Goal: Task Accomplishment & Management: Use online tool/utility

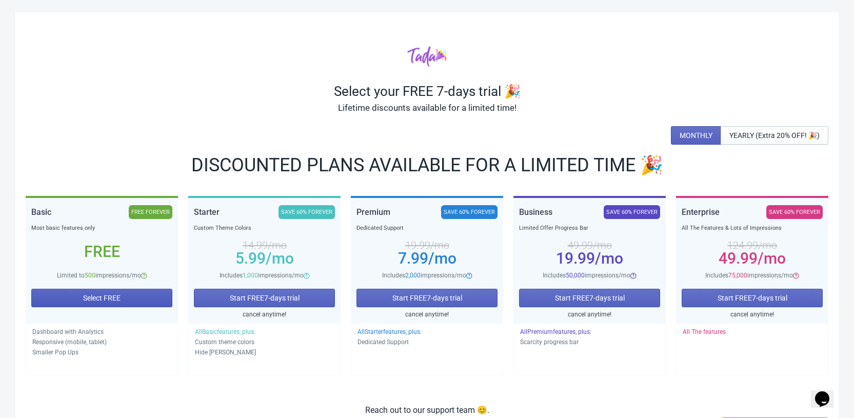
click at [106, 295] on span "Select FREE" at bounding box center [101, 298] width 37 height 8
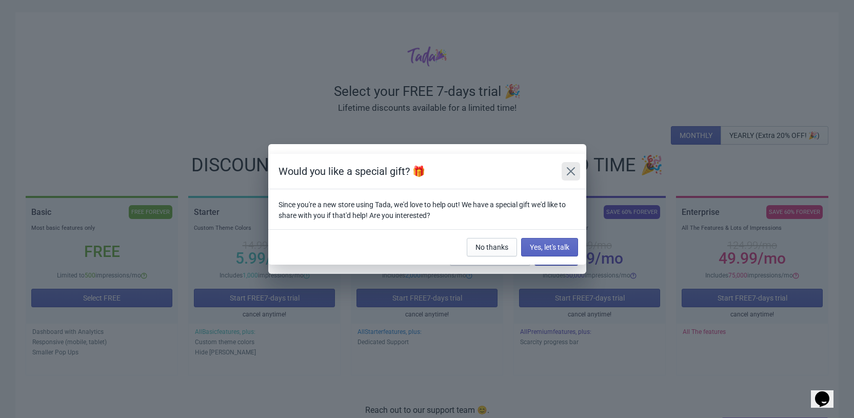
click at [576, 167] on button "Close" at bounding box center [570, 171] width 18 height 18
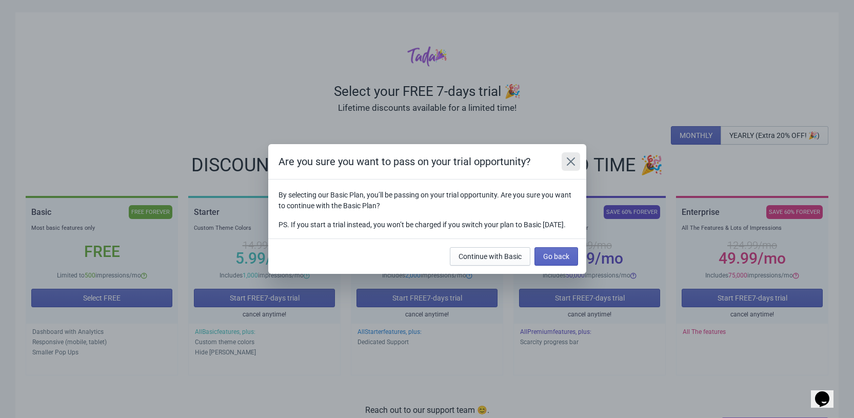
click at [576, 156] on button "Close" at bounding box center [570, 161] width 18 height 18
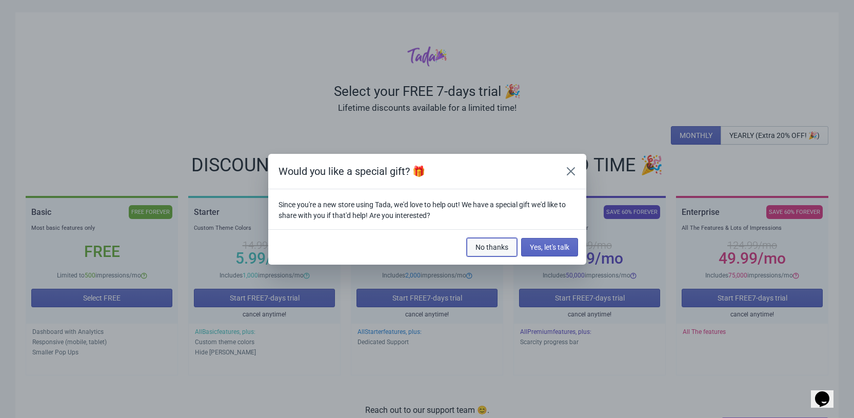
click at [499, 248] on span "No thanks" at bounding box center [491, 247] width 33 height 8
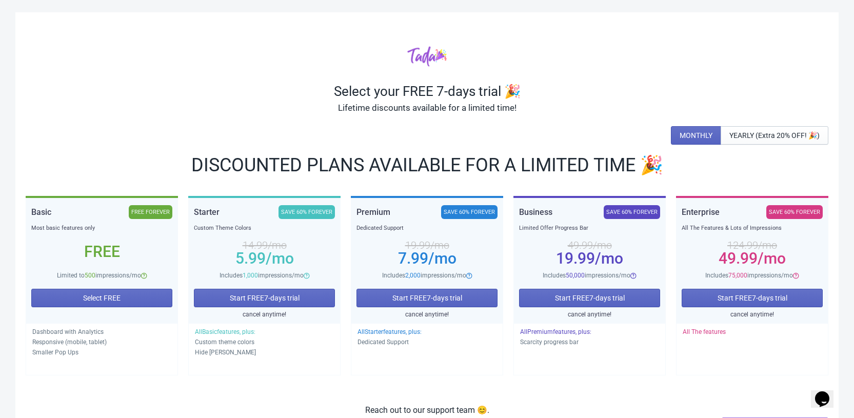
click at [164, 213] on div "FREE FOREVER" at bounding box center [151, 212] width 44 height 14
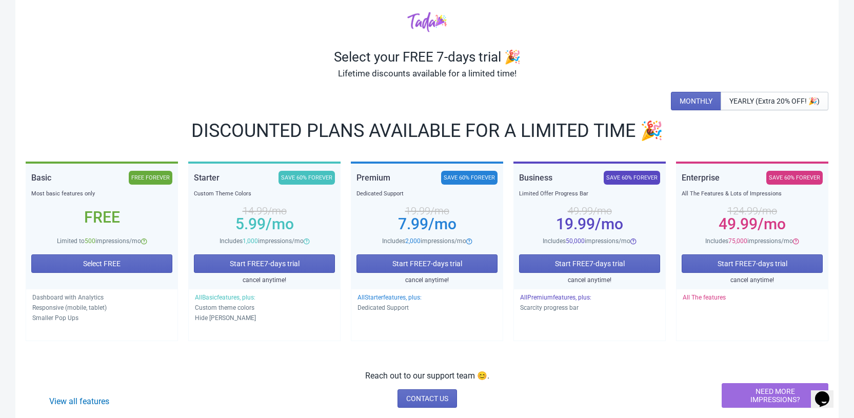
scroll to position [58, 0]
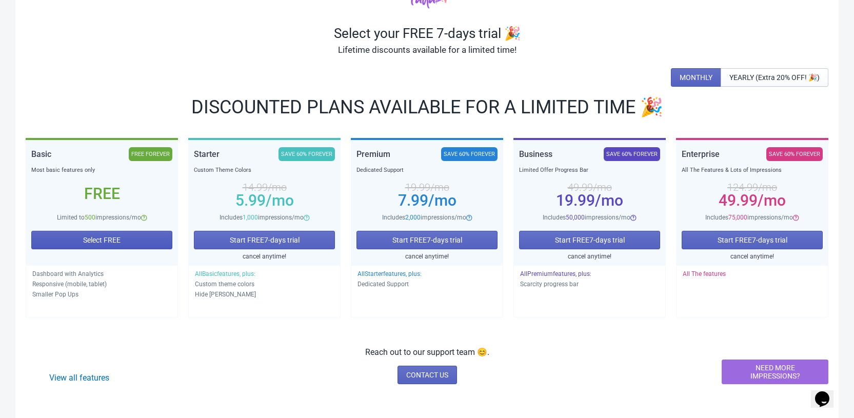
click at [65, 237] on button "Select FREE" at bounding box center [101, 240] width 141 height 18
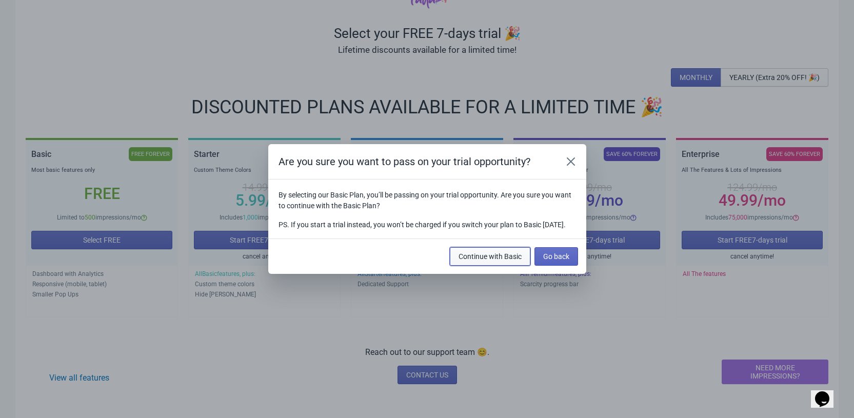
scroll to position [0, 0]
drag, startPoint x: 511, startPoint y: 265, endPoint x: 533, endPoint y: 100, distance: 165.5
click at [533, 100] on div "Are you sure you want to pass on your trial opportunity? By selecting our Basic…" at bounding box center [427, 209] width 854 height 418
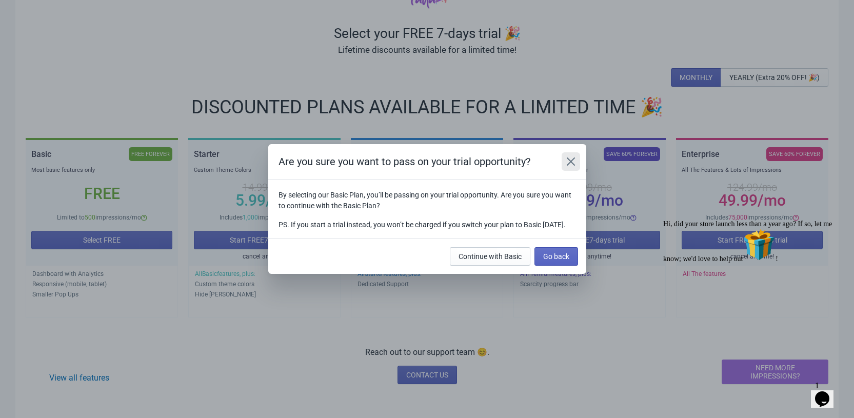
click at [572, 161] on icon "Close" at bounding box center [570, 161] width 10 height 10
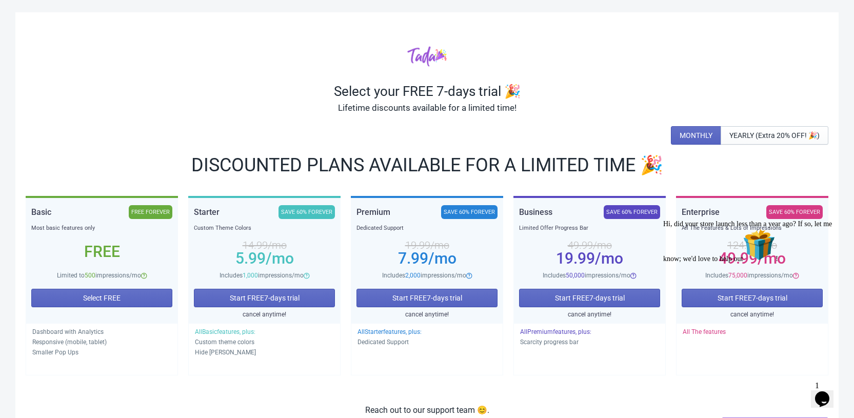
click at [474, 111] on div "Lifetime discounts available for a limited time!" at bounding box center [427, 107] width 802 height 16
click at [475, 98] on div "Select your FREE 7-days trial 🎉" at bounding box center [427, 91] width 802 height 16
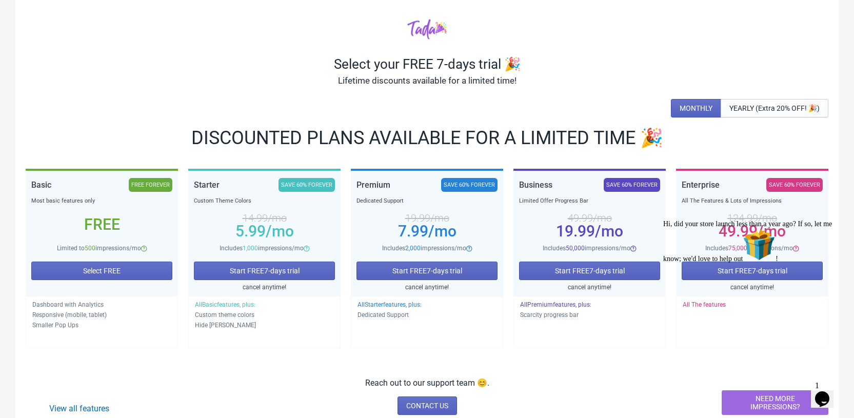
scroll to position [58, 0]
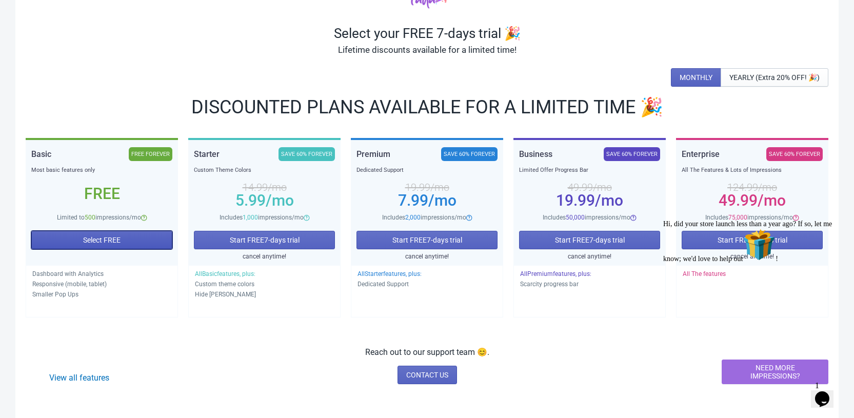
click at [66, 241] on button "Select FREE" at bounding box center [101, 240] width 141 height 18
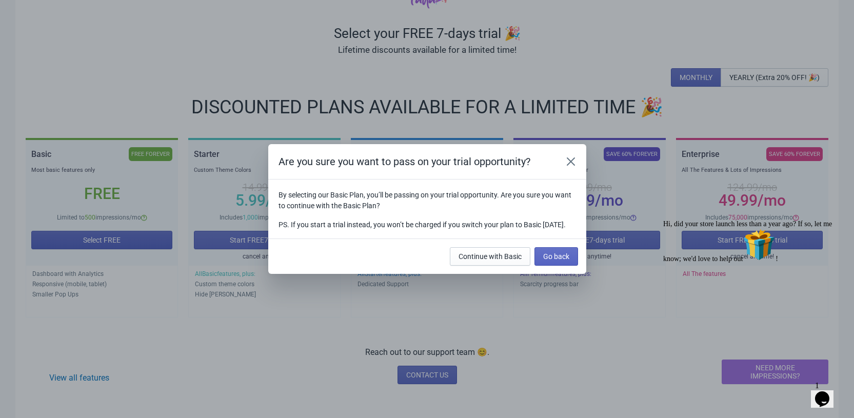
scroll to position [0, 0]
click at [472, 260] on span "Continue with Basic" at bounding box center [489, 256] width 63 height 8
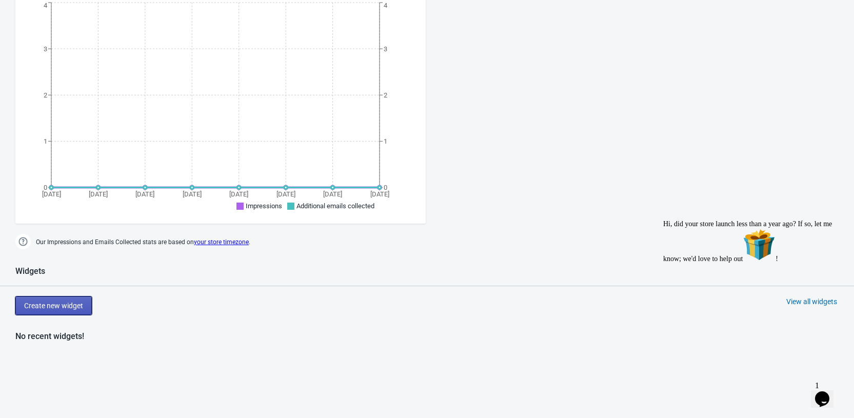
click at [70, 307] on span "Create new widget" at bounding box center [53, 305] width 59 height 8
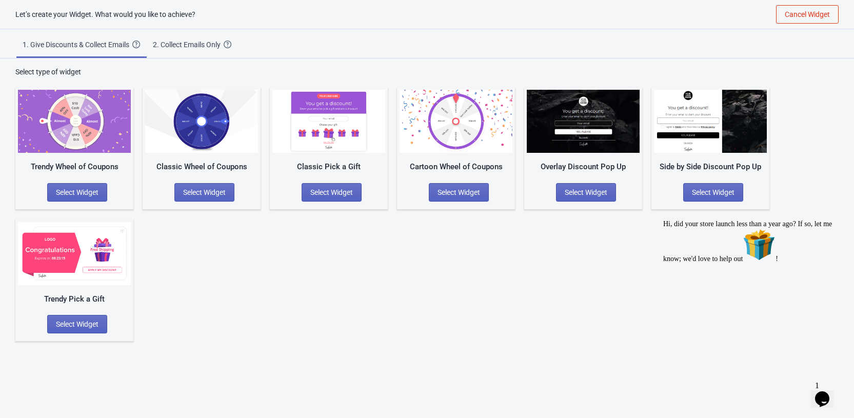
scroll to position [10, 0]
click at [96, 196] on button "Select Widget" at bounding box center [77, 192] width 60 height 18
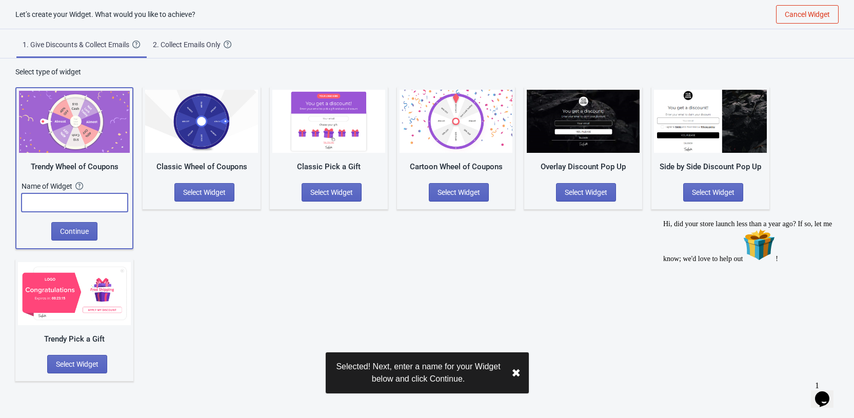
click at [87, 206] on input "text" at bounding box center [75, 202] width 106 height 18
click at [191, 247] on div "Trendy Wheel of Coupons Name of Widget The name of your Widget won’t be shown t…" at bounding box center [426, 229] width 823 height 304
click at [61, 143] on img at bounding box center [74, 122] width 111 height 62
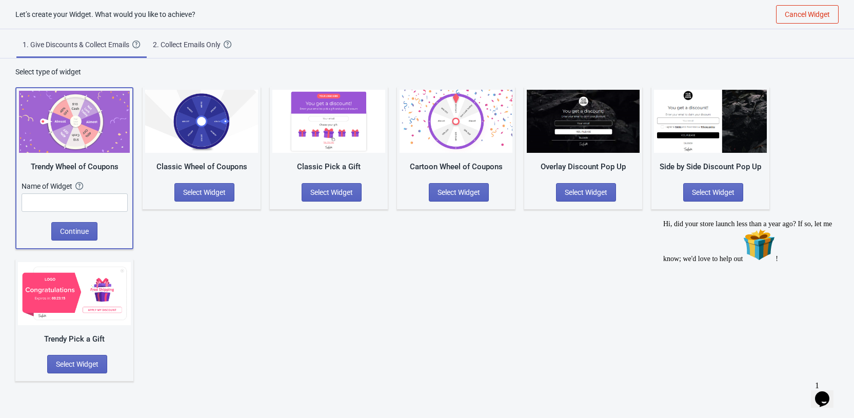
click at [180, 247] on div "Trendy Wheel of Coupons Name of Widget The name of your Widget won’t be shown t…" at bounding box center [426, 229] width 823 height 304
click at [66, 225] on button "Continue" at bounding box center [74, 231] width 46 height 18
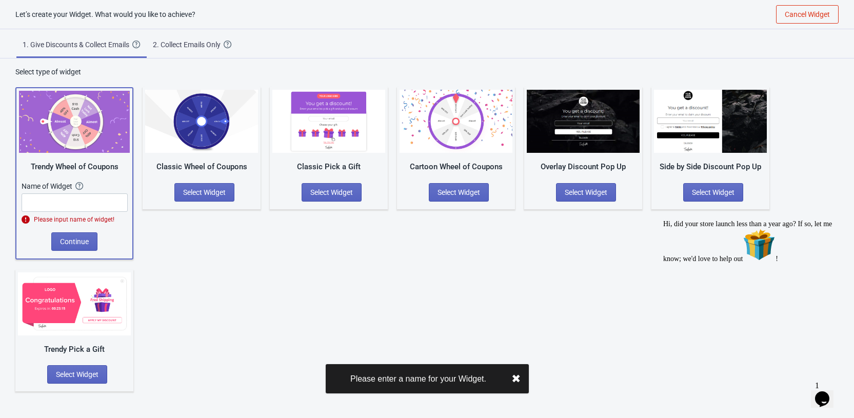
click at [252, 233] on div "Trendy Wheel of Coupons Name of Widget The name of your Widget won’t be shown t…" at bounding box center [426, 234] width 823 height 314
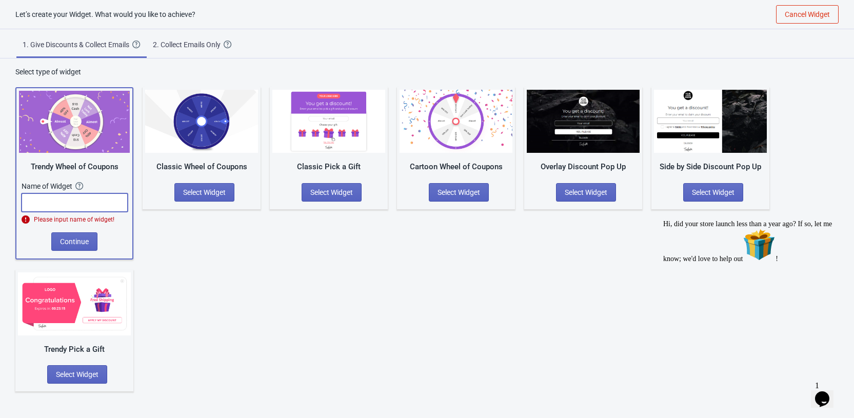
click at [77, 203] on input "text" at bounding box center [75, 202] width 106 height 18
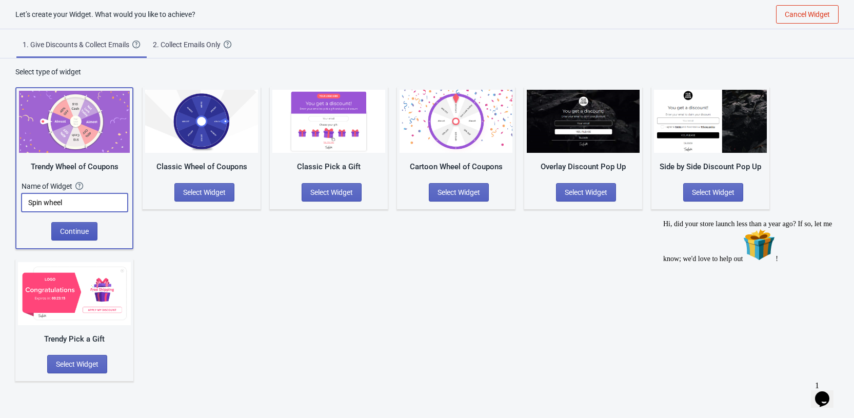
type input "Spin wheel"
click at [66, 229] on span "Continue" at bounding box center [74, 231] width 29 height 8
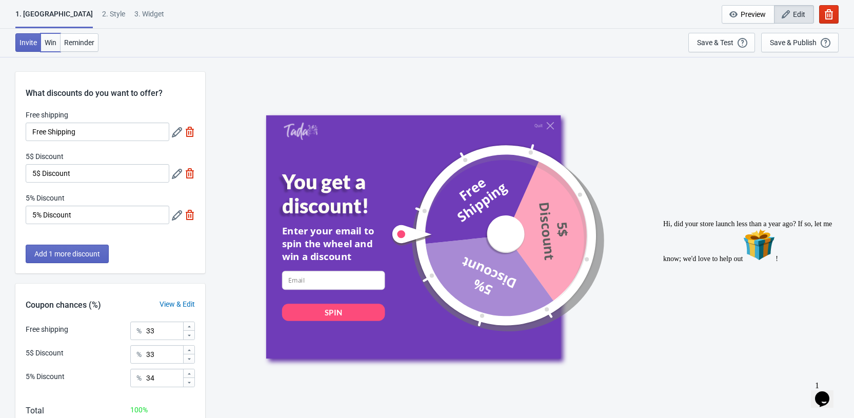
click at [55, 46] on span "Win" at bounding box center [51, 42] width 12 height 8
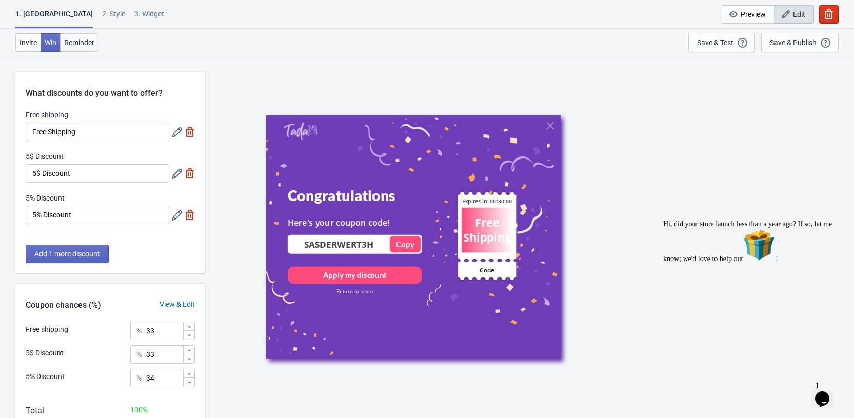
click at [73, 42] on span "Reminder" at bounding box center [79, 42] width 30 height 8
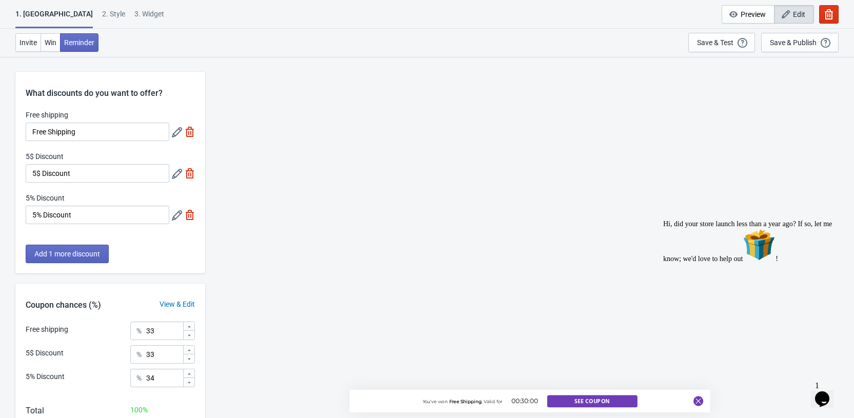
click at [102, 14] on div "2 . Style" at bounding box center [113, 18] width 23 height 18
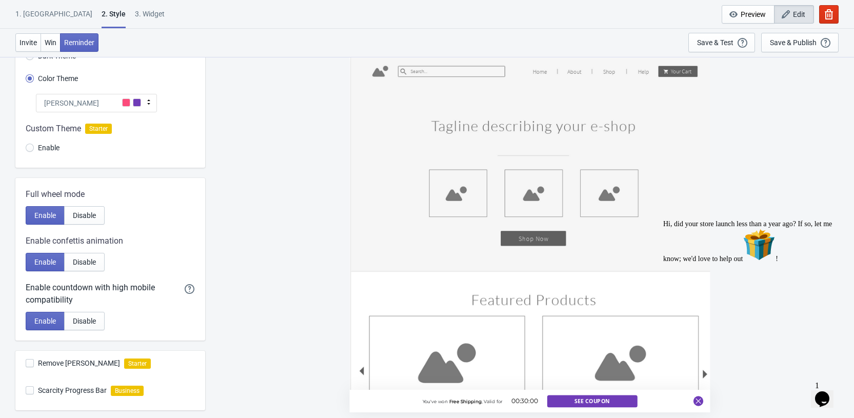
scroll to position [81, 0]
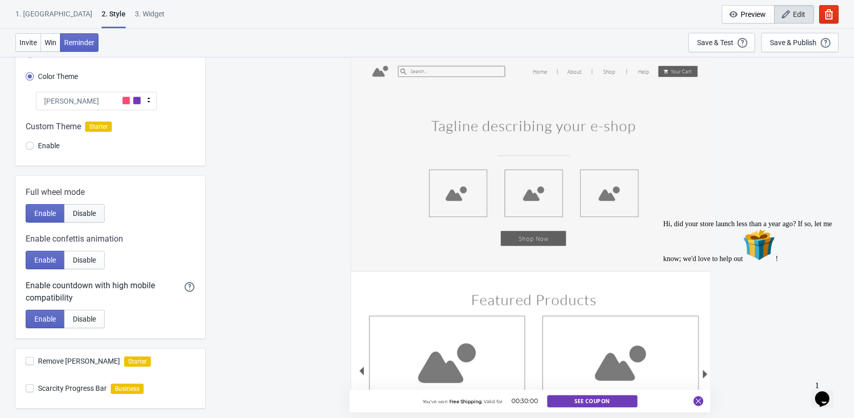
click at [94, 213] on span "Disable" at bounding box center [84, 213] width 23 height 8
click at [44, 213] on span "Enable" at bounding box center [45, 213] width 22 height 8
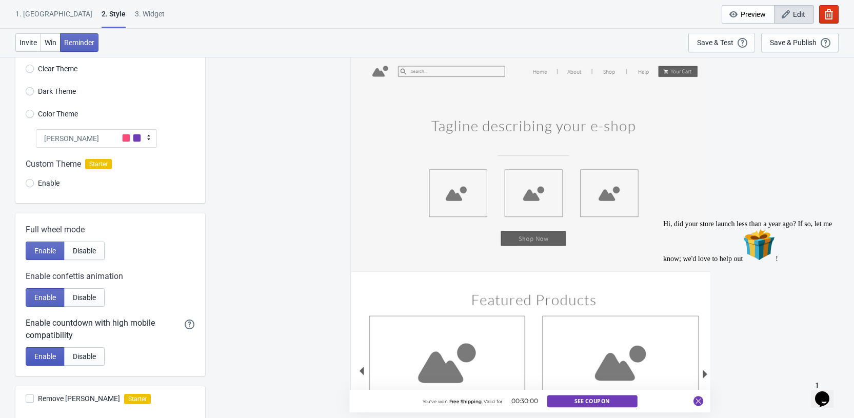
scroll to position [0, 0]
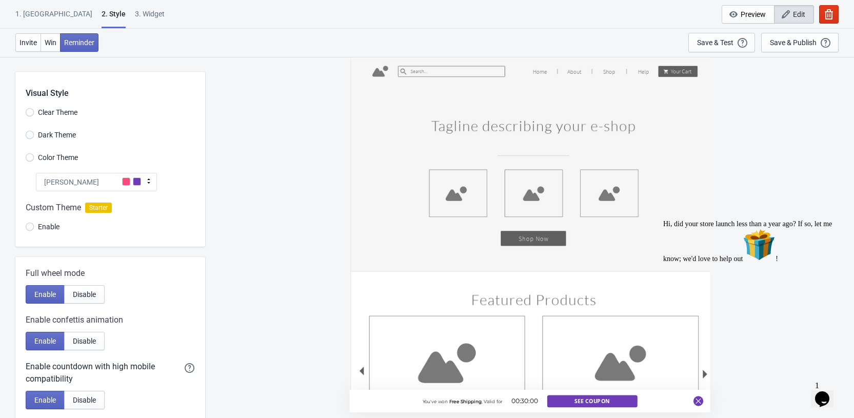
click at [34, 228] on div at bounding box center [110, 218] width 190 height 55
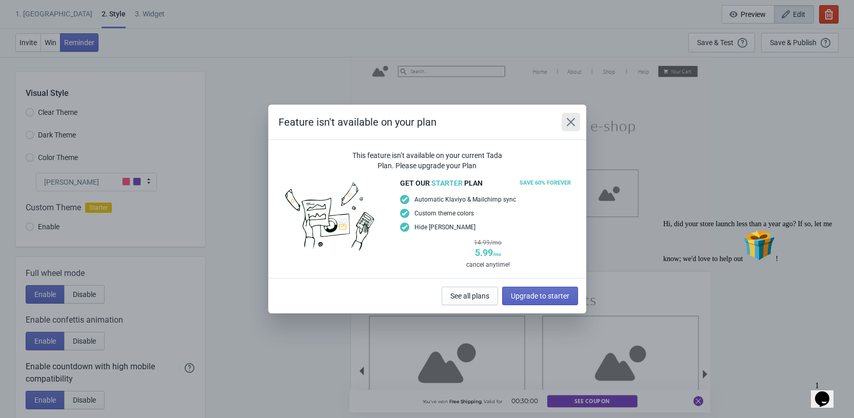
click at [569, 121] on icon "Close" at bounding box center [570, 122] width 10 height 10
radio input "true"
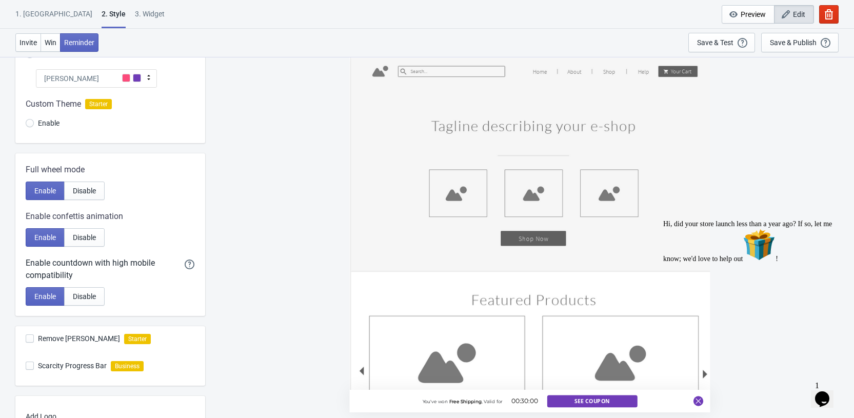
scroll to position [195, 0]
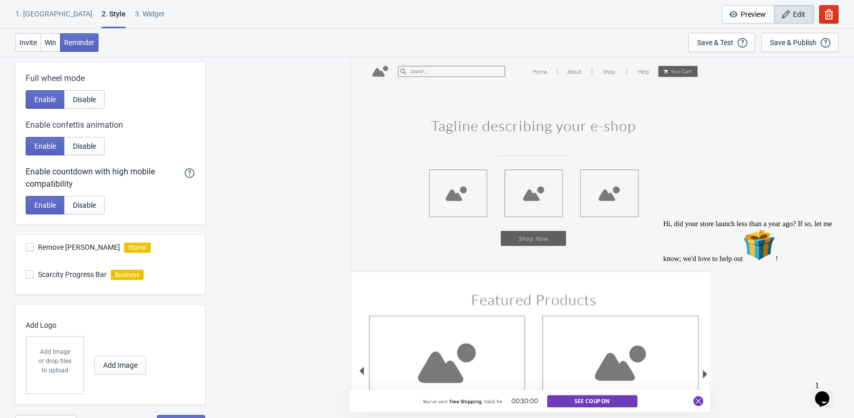
click at [30, 247] on span at bounding box center [30, 247] width 8 height 8
click at [26, 247] on input "Remove [PERSON_NAME]" at bounding box center [26, 252] width 1 height 18
checkbox input "false"
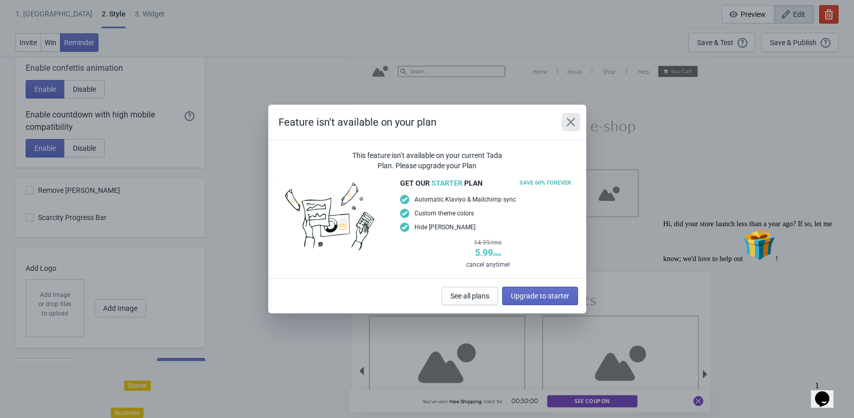
click at [571, 119] on icon "Close" at bounding box center [570, 122] width 10 height 10
radio input "true"
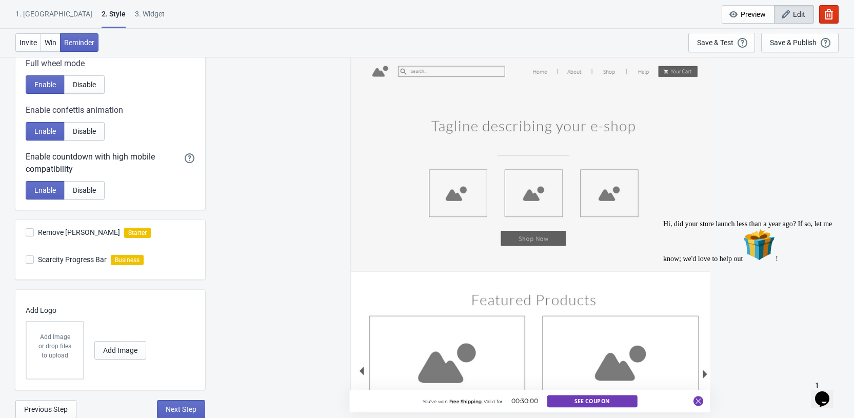
scroll to position [210, 0]
click at [127, 235] on icon "Starter" at bounding box center [137, 232] width 27 height 10
click at [453, 219] on div "You've won Free Shipping , Valid for 00:30:00 See Coupon" at bounding box center [529, 234] width 360 height 356
click at [730, 19] on button "Preview" at bounding box center [747, 14] width 53 height 18
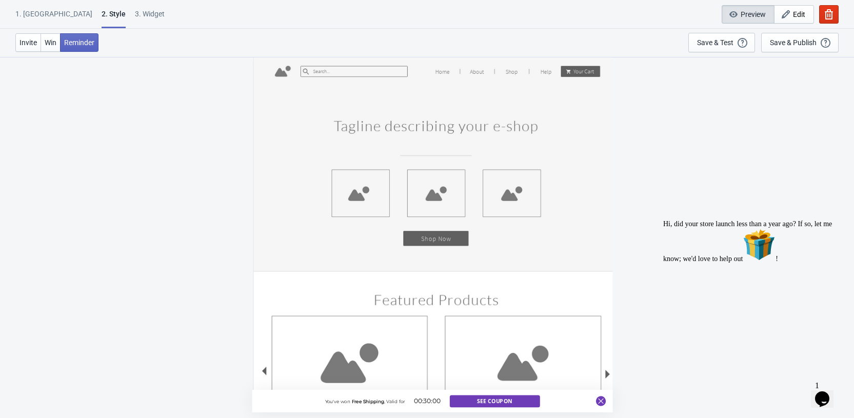
scroll to position [0, 0]
click at [180, 148] on div "You've won Free Shipping , Valid for 00:30:00 See Coupon" at bounding box center [431, 236] width 833 height 361
click at [30, 44] on span "Invite" at bounding box center [27, 42] width 17 height 8
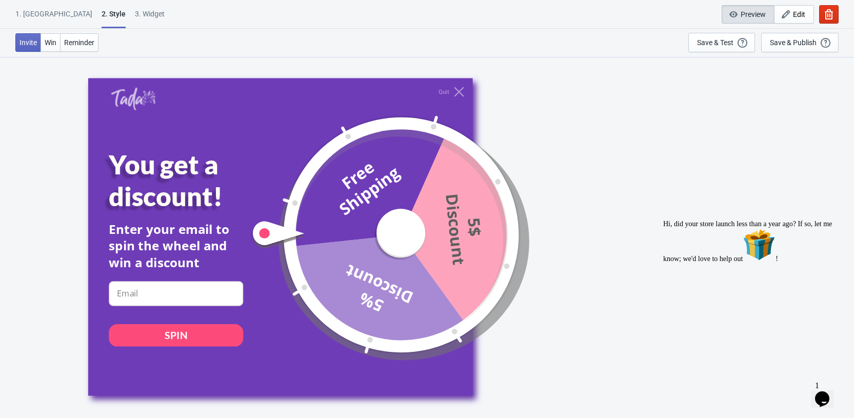
click at [200, 156] on div "You get a discount!" at bounding box center [189, 181] width 161 height 64
click at [54, 46] on span "Win" at bounding box center [51, 42] width 12 height 8
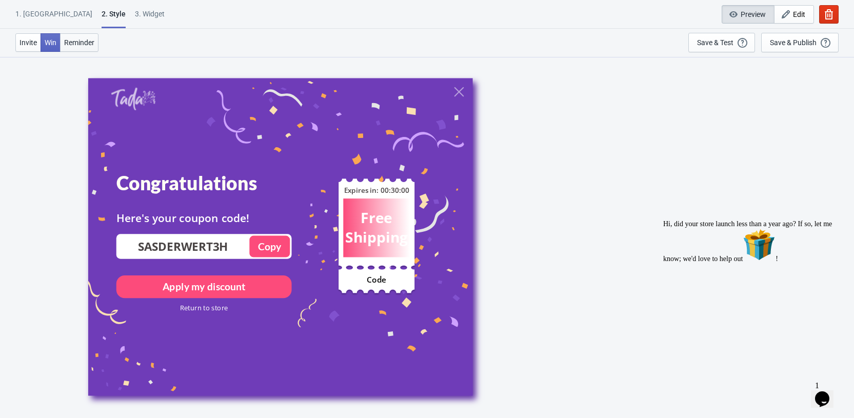
click at [74, 43] on span "Reminder" at bounding box center [79, 42] width 30 height 8
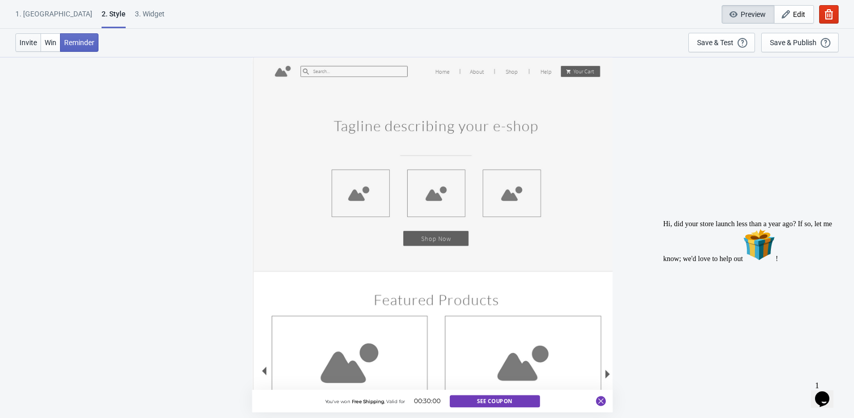
click at [25, 47] on button "Invite" at bounding box center [28, 42] width 26 height 18
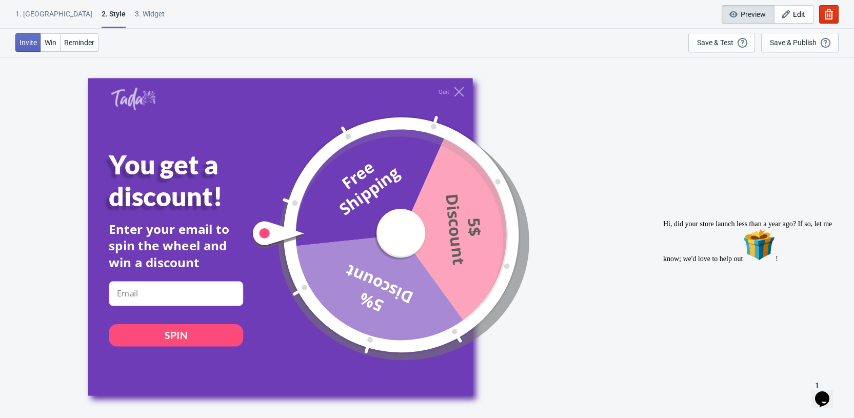
click at [32, 16] on div "1. [GEOGRAPHIC_DATA]" at bounding box center [53, 18] width 77 height 18
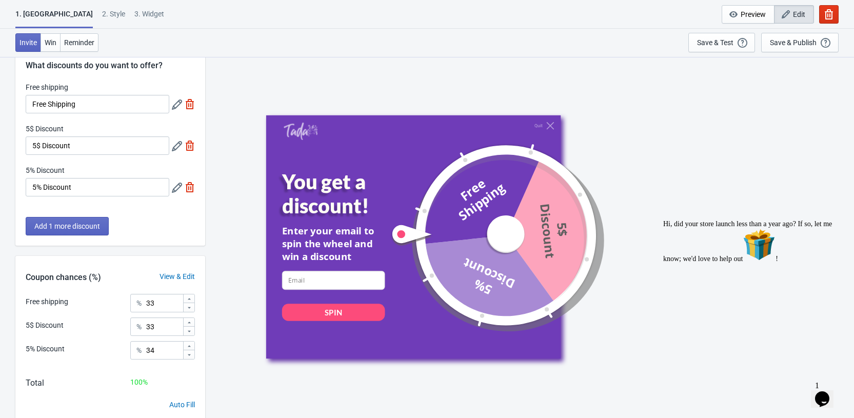
scroll to position [64, 0]
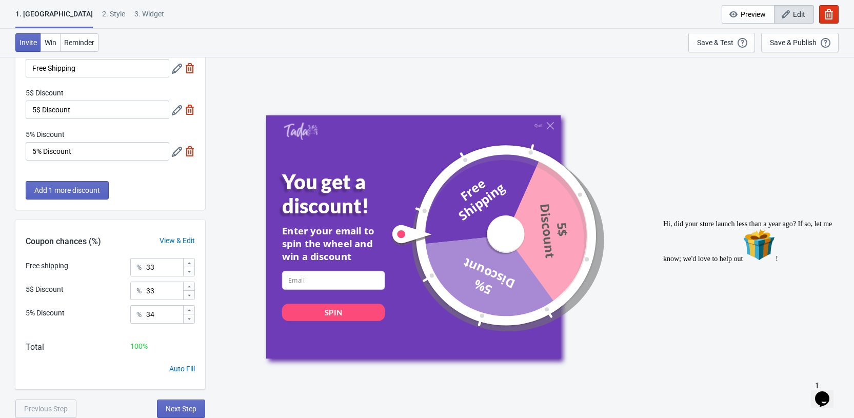
click at [102, 13] on div "2 . Style" at bounding box center [113, 18] width 23 height 18
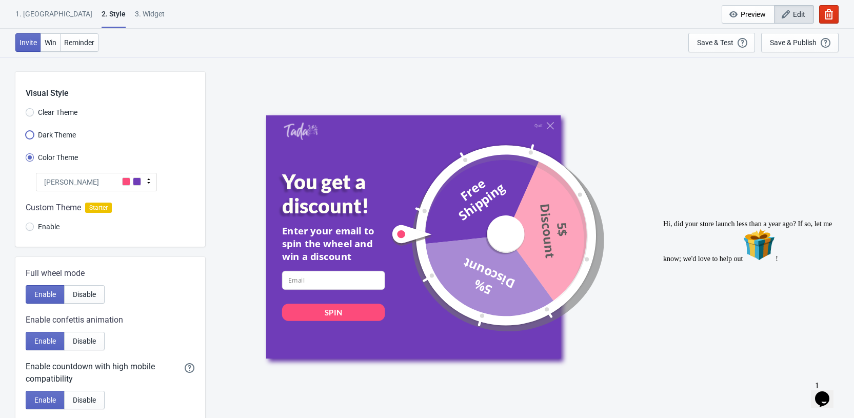
click at [31, 135] on input "Dark Theme" at bounding box center [30, 140] width 8 height 18
radio input "true"
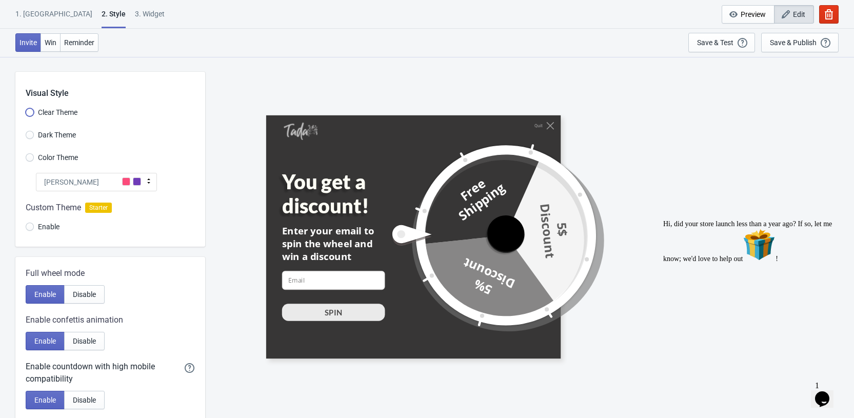
click at [32, 115] on input "Clear Theme" at bounding box center [30, 117] width 8 height 18
radio input "true"
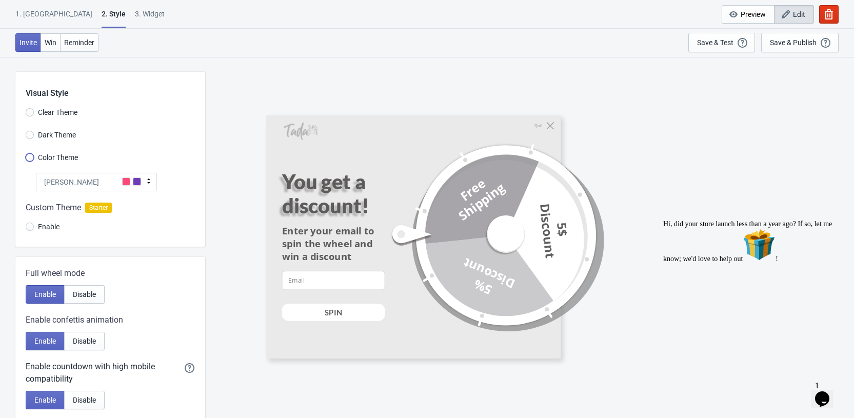
click at [31, 157] on input "Color Theme" at bounding box center [30, 162] width 8 height 18
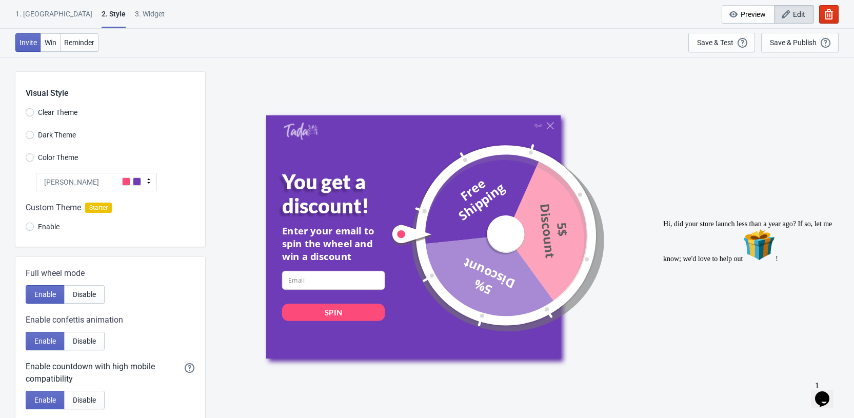
click at [32, 226] on div at bounding box center [110, 218] width 190 height 55
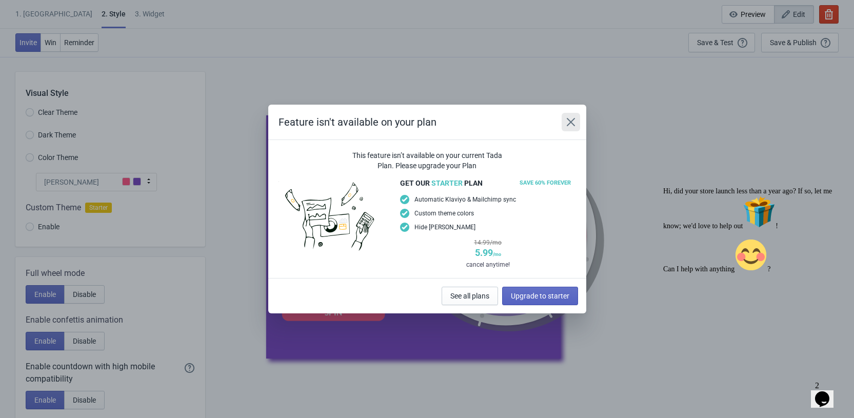
drag, startPoint x: 569, startPoint y: 125, endPoint x: 449, endPoint y: 143, distance: 121.8
click at [570, 125] on icon "Close" at bounding box center [570, 122] width 10 height 10
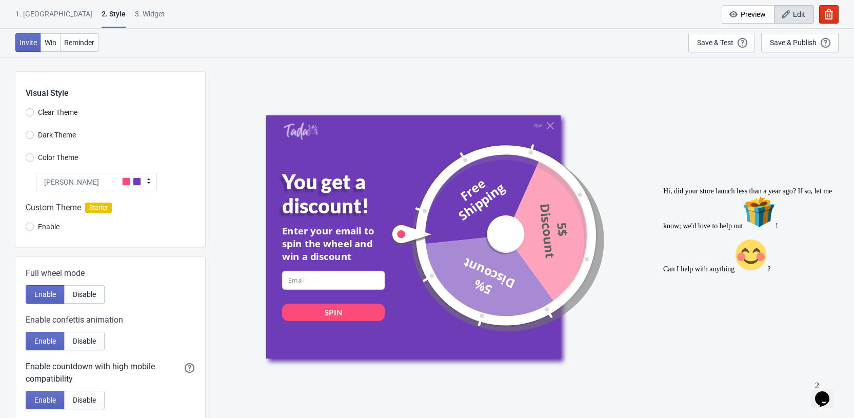
click at [72, 185] on div "[PERSON_NAME]" at bounding box center [96, 182] width 121 height 18
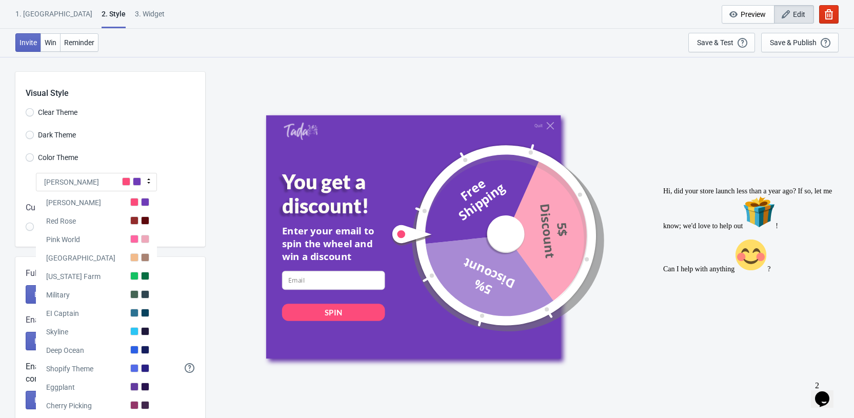
click at [140, 148] on div "Visual Style Clear Theme Dark Theme Color Theme Tada Tada Red Rose Pink World […" at bounding box center [110, 159] width 190 height 175
click at [101, 163] on div "Color Theme" at bounding box center [115, 158] width 179 height 17
click at [59, 163] on label "Color Theme" at bounding box center [52, 157] width 52 height 14
click at [34, 163] on input "Color Theme" at bounding box center [30, 162] width 8 height 18
click at [56, 158] on span "Color Theme" at bounding box center [58, 157] width 40 height 10
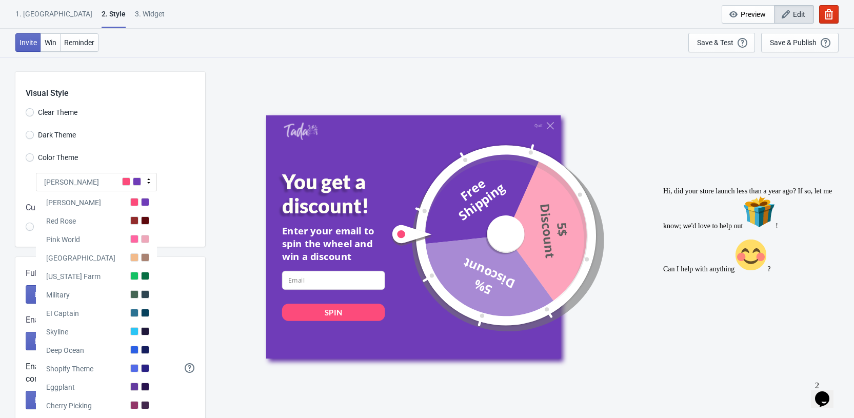
click at [34, 158] on input "Color Theme" at bounding box center [30, 162] width 8 height 18
click at [18, 220] on div at bounding box center [110, 218] width 190 height 55
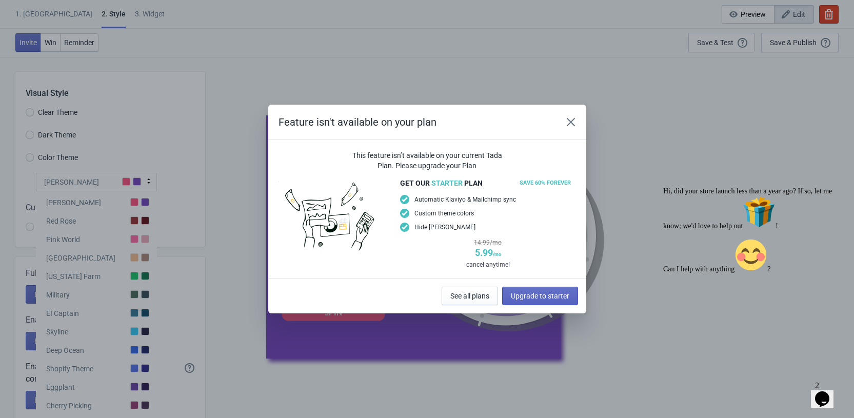
click at [24, 223] on div "Feature isn't available on your plan This feature isn’t available on your curre…" at bounding box center [427, 209] width 854 height 209
click at [566, 121] on icon "Close" at bounding box center [570, 122] width 10 height 10
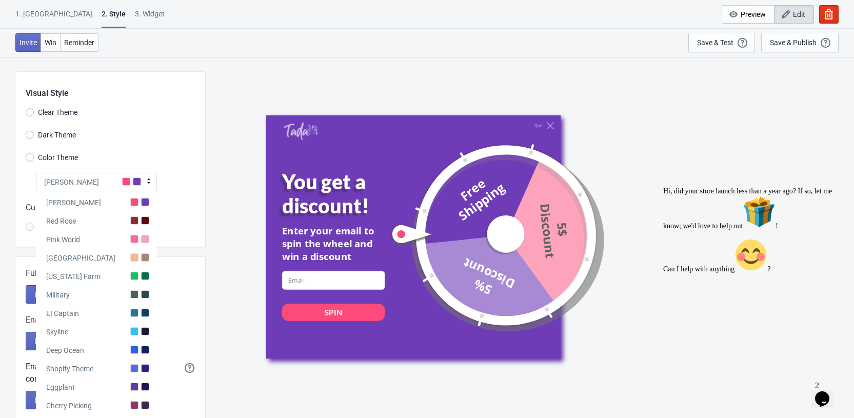
click at [96, 140] on div "Dark Theme" at bounding box center [115, 136] width 179 height 17
click at [86, 175] on div "[PERSON_NAME]" at bounding box center [96, 182] width 121 height 18
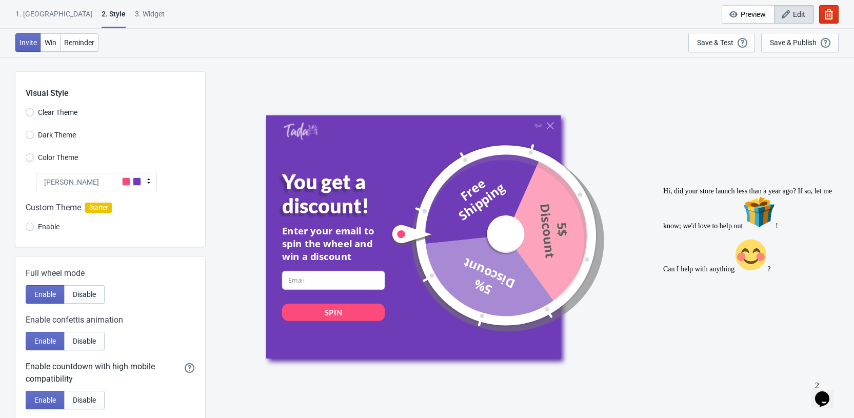
click at [32, 226] on div at bounding box center [110, 218] width 190 height 55
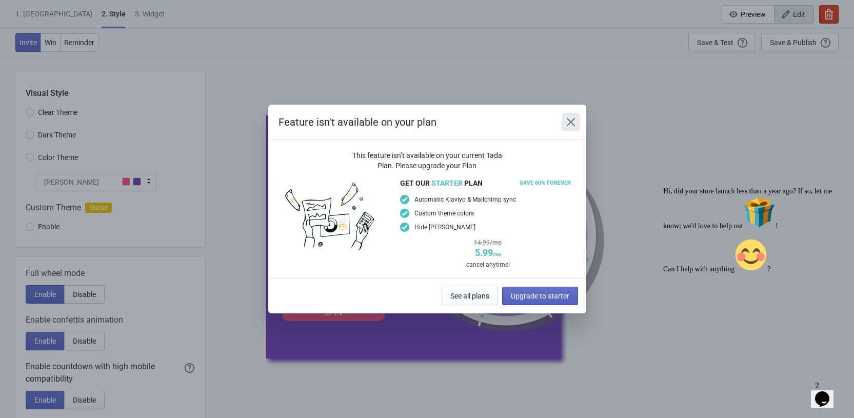
click at [570, 123] on icon "Close" at bounding box center [570, 122] width 10 height 10
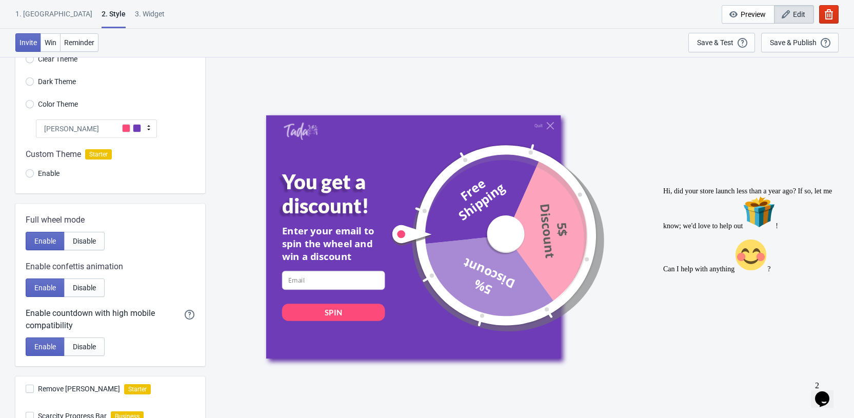
scroll to position [191, 0]
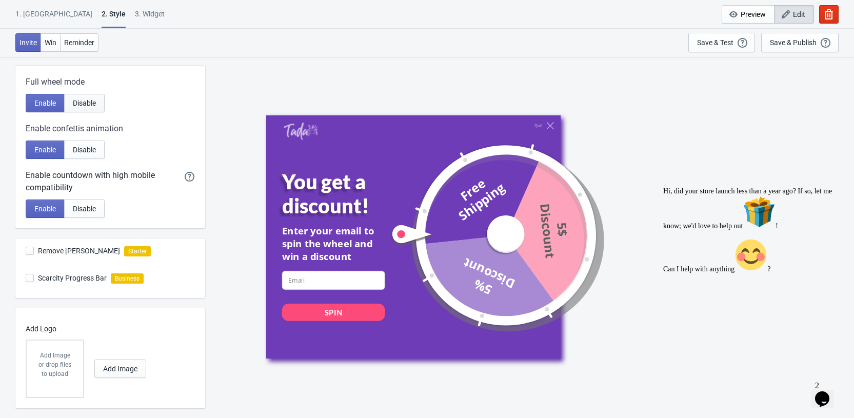
click at [76, 111] on button "Disable" at bounding box center [84, 103] width 40 height 18
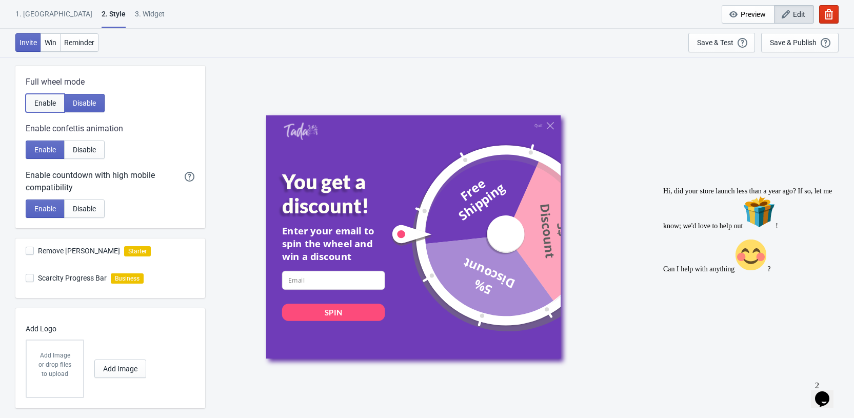
click at [50, 106] on span "Enable" at bounding box center [45, 103] width 22 height 8
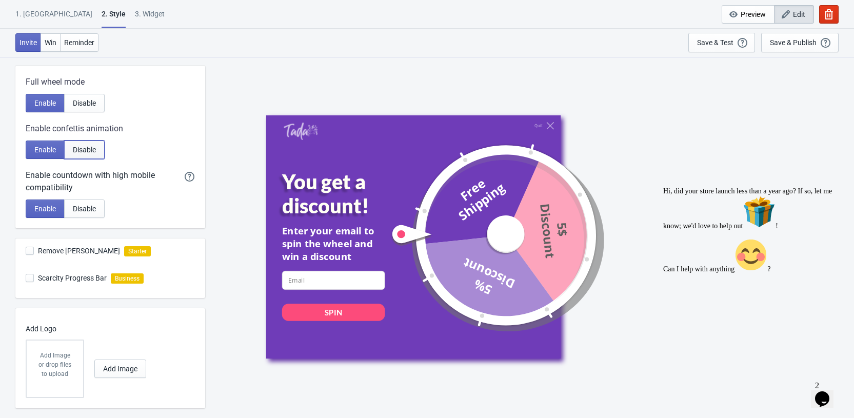
click at [73, 151] on span "Disable" at bounding box center [84, 150] width 23 height 8
click at [36, 151] on span "Enable" at bounding box center [45, 150] width 22 height 8
click at [74, 215] on button "Disable" at bounding box center [84, 208] width 40 height 18
click at [37, 209] on span "Enable" at bounding box center [45, 209] width 22 height 8
radio input "true"
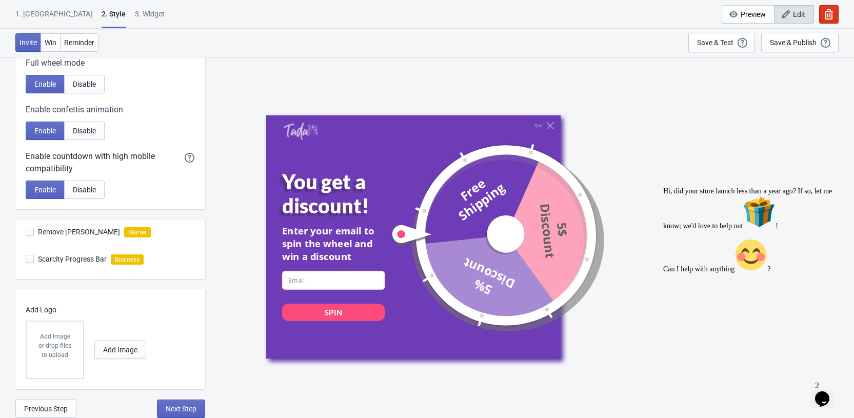
click at [38, 234] on span "Remove [PERSON_NAME]" at bounding box center [79, 232] width 82 height 10
click at [26, 234] on input "Remove [PERSON_NAME]" at bounding box center [26, 237] width 1 height 18
checkbox input "false"
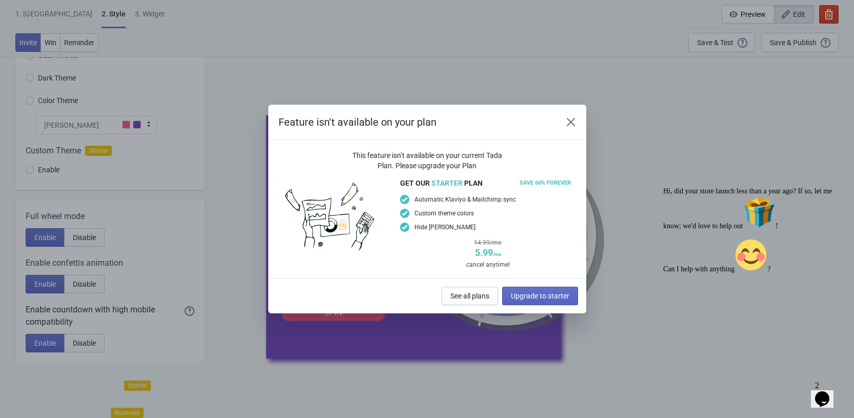
scroll to position [210, 0]
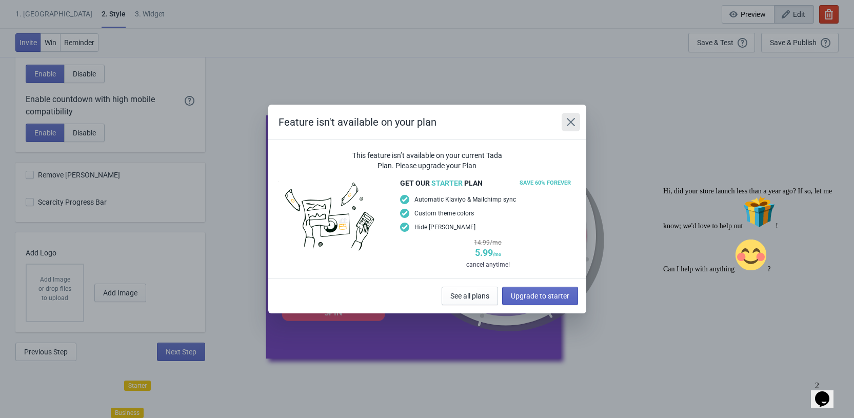
click at [577, 124] on button "Close" at bounding box center [570, 122] width 18 height 18
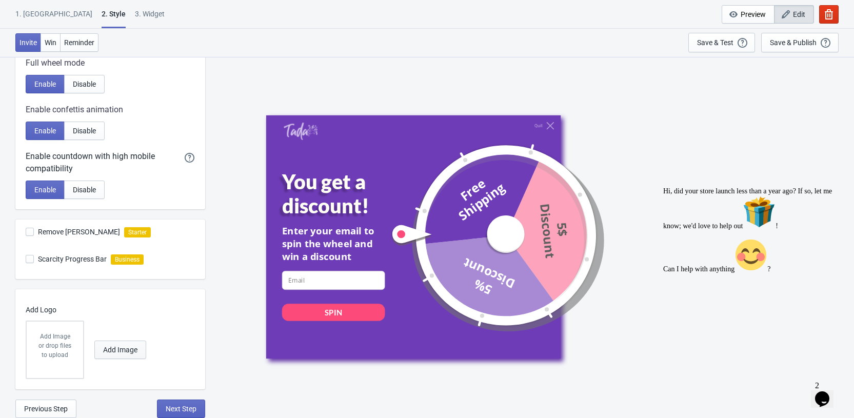
click at [128, 348] on span "Add Image" at bounding box center [120, 350] width 34 height 8
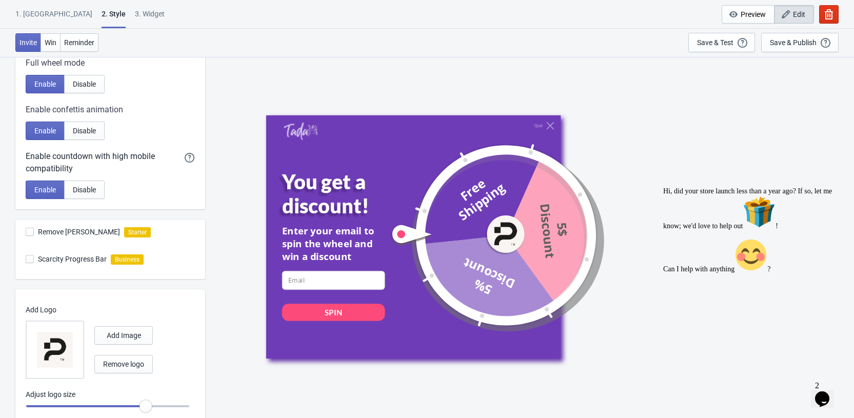
scroll to position [244, 0]
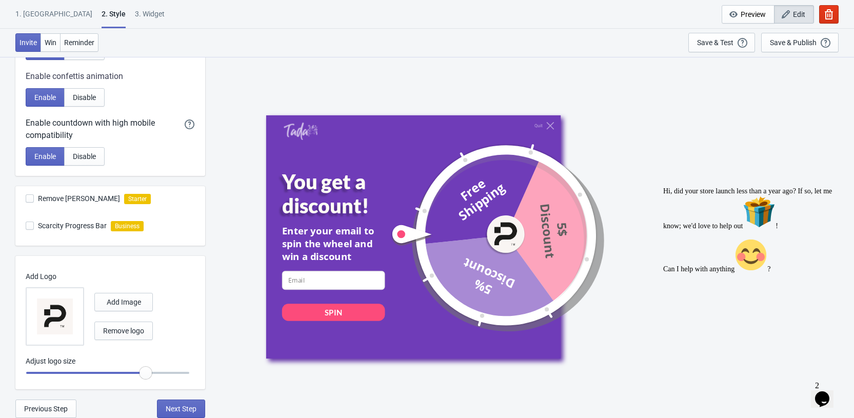
radio input "true"
type input "0.95"
radio input "true"
type input "0.9"
radio input "true"
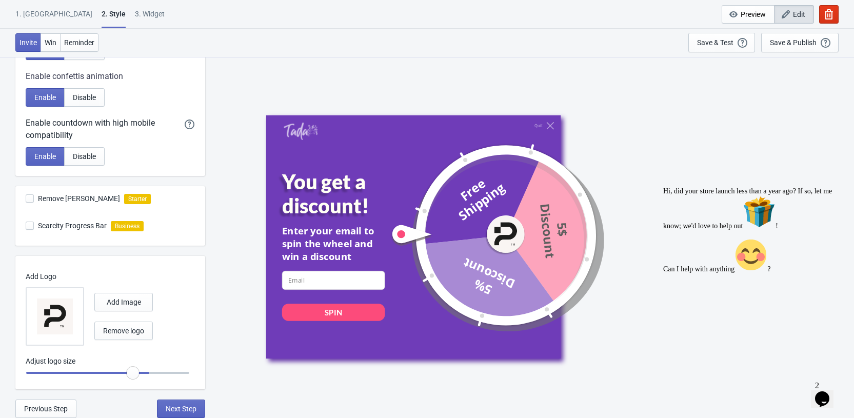
type input "0.85"
radio input "true"
type input "0.8"
radio input "true"
type input "0.75"
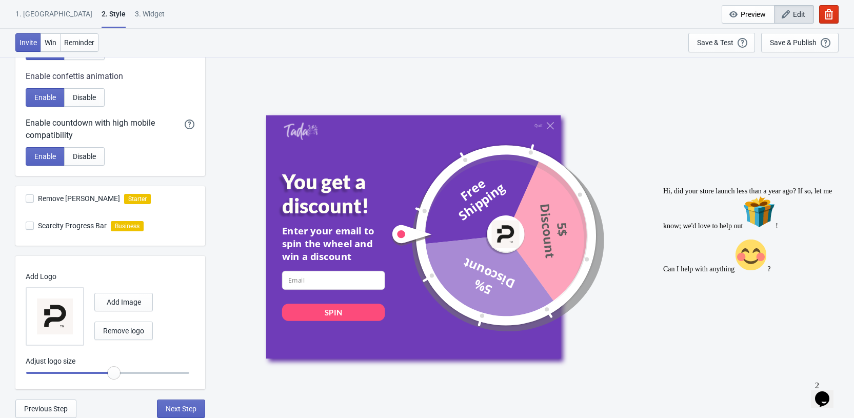
radio input "true"
type input "0.8"
radio input "true"
type input "0.85"
radio input "true"
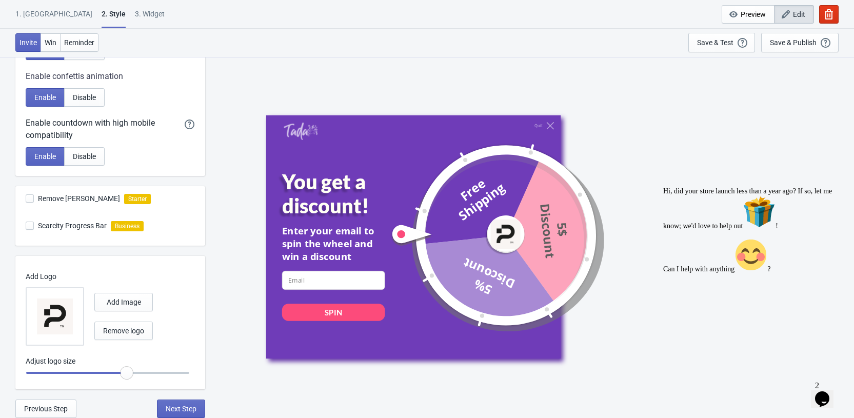
type input "0.9"
radio input "true"
type input "0.95"
radio input "true"
type input "1"
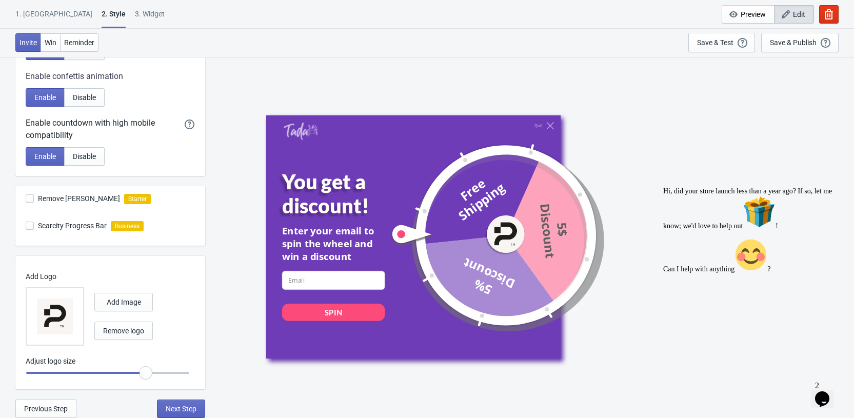
radio input "true"
type input "1.05"
radio input "true"
type input "1.1"
radio input "true"
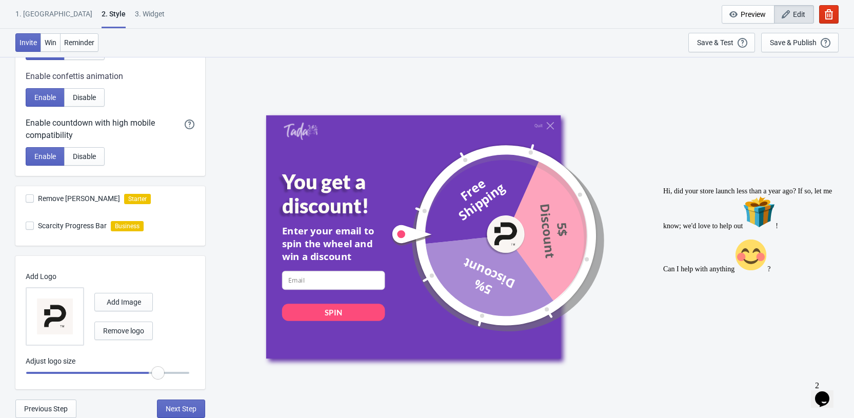
type input "1.15"
radio input "true"
type input "1.2"
radio input "true"
type input "1.25"
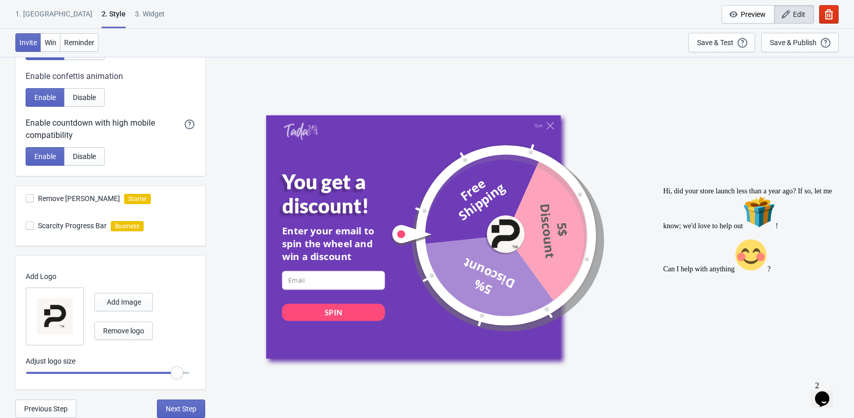
radio input "true"
type input "1.2"
radio input "true"
type input "1.1"
radio input "true"
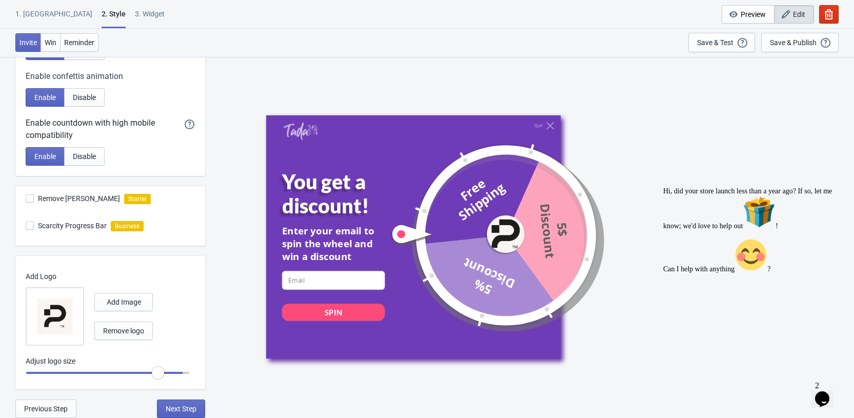
type input "1.05"
radio input "true"
type input "0.95"
radio input "true"
type input "0.9"
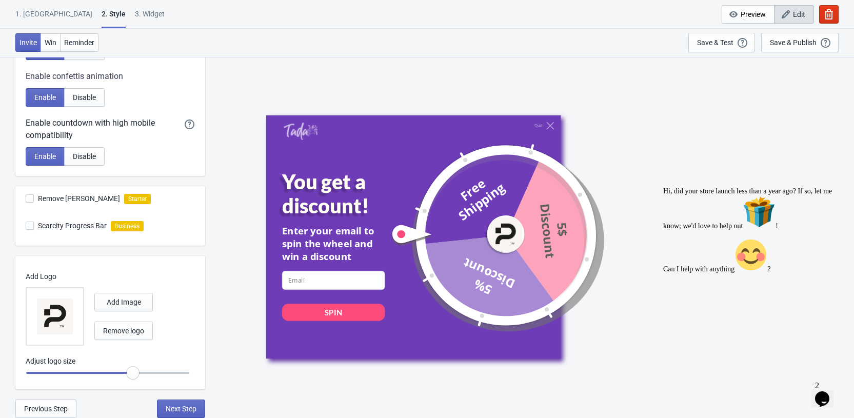
radio input "true"
type input "0.85"
radio input "true"
type input "0.8"
radio input "true"
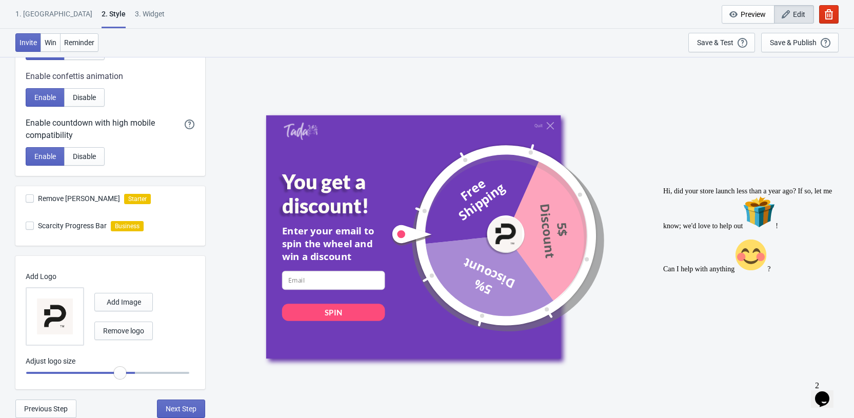
type input "0.75"
radio input "true"
type input "0.8"
radio input "true"
type input "0.85"
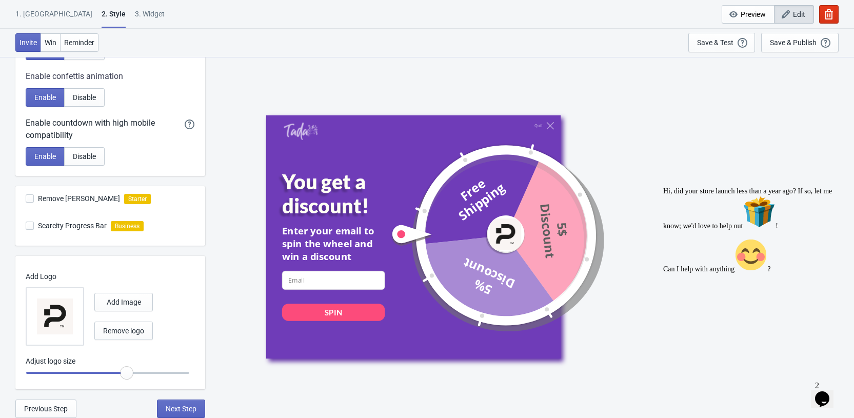
radio input "true"
type input "0.9"
radio input "true"
type input "0.95"
radio input "true"
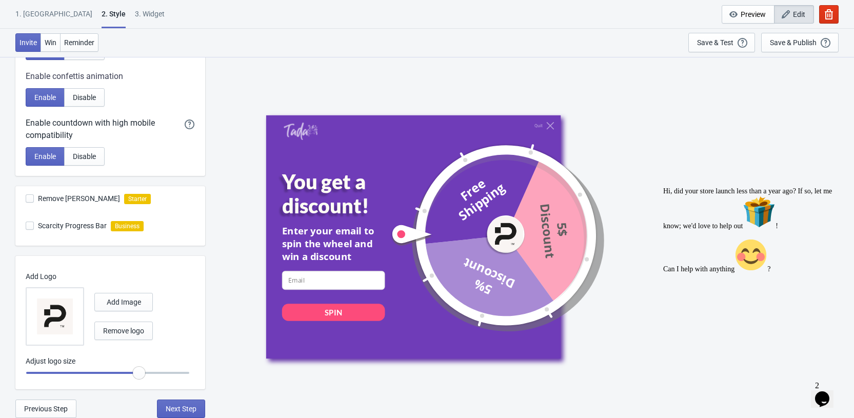
type input "1"
radio input "true"
type input "0.95"
radio input "true"
type input "0.9"
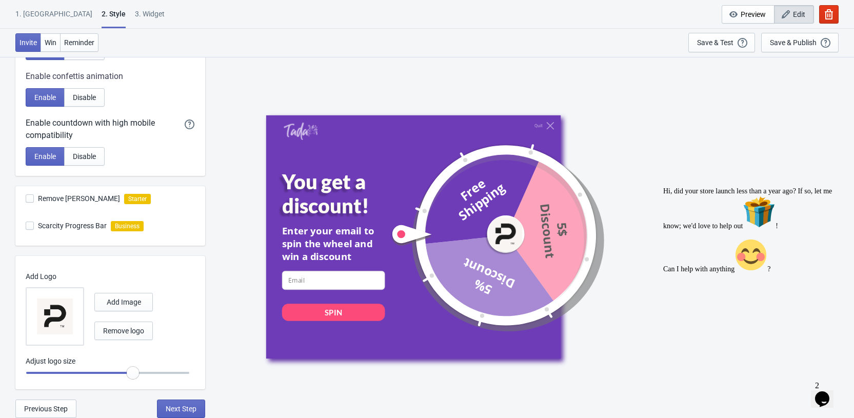
radio input "true"
type input "0.85"
radio input "true"
type input "0.8"
radio input "true"
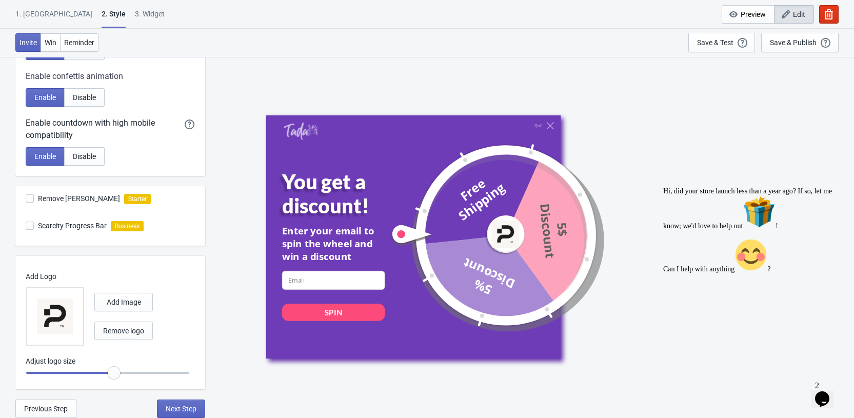
drag, startPoint x: 147, startPoint y: 371, endPoint x: 116, endPoint y: 370, distance: 31.3
type input "0.75"
click at [116, 370] on input "range" at bounding box center [108, 372] width 164 height 18
click at [721, 44] on div "Save & Test" at bounding box center [715, 42] width 36 height 8
click at [744, 17] on span "Preview" at bounding box center [752, 14] width 25 height 8
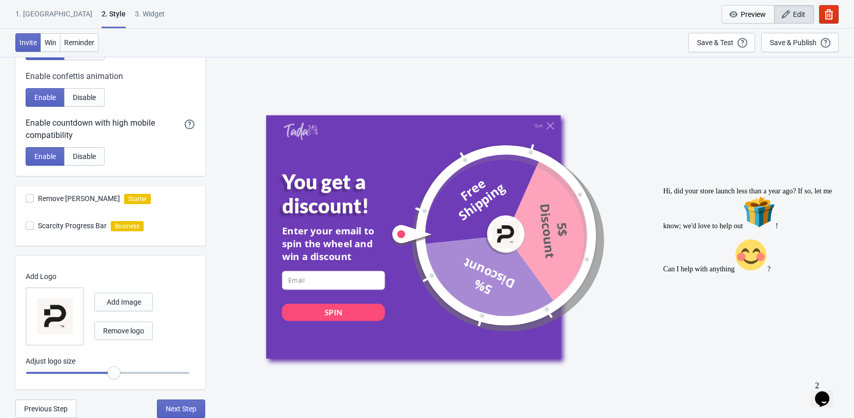
scroll to position [56, 0]
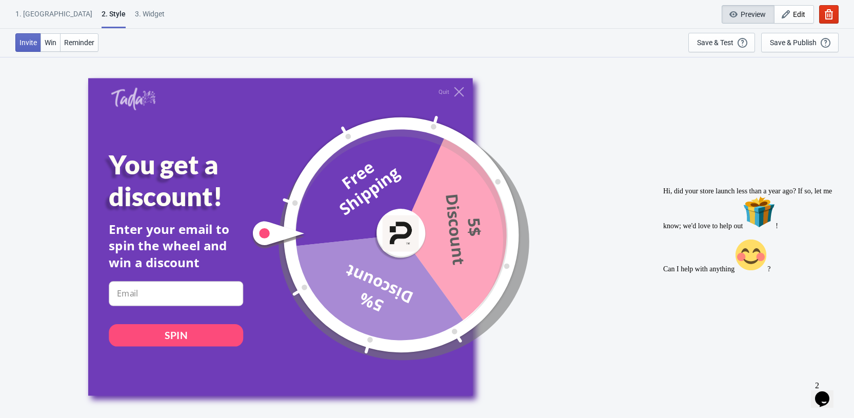
click at [744, 17] on span "Preview" at bounding box center [752, 14] width 25 height 8
click at [127, 15] on div "1. Coupon 2 . Style 3. Widget" at bounding box center [91, 18] width 153 height 19
click at [135, 14] on div "3. Widget" at bounding box center [150, 18] width 30 height 18
select select "once"
select select "1"
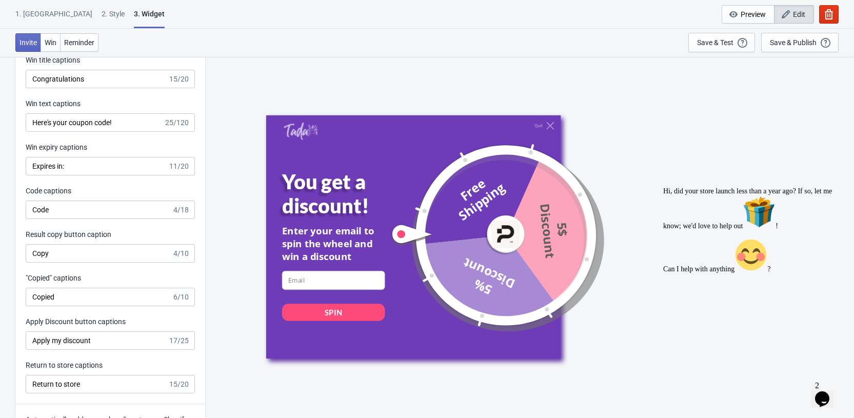
scroll to position [2023, 0]
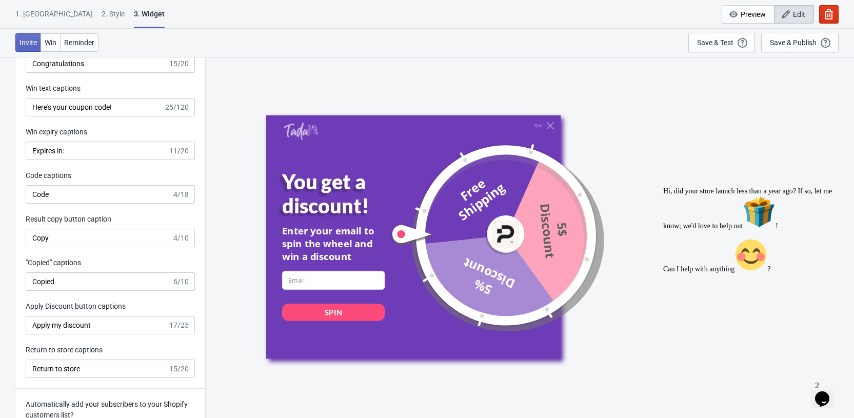
click at [102, 10] on div "2 . Style" at bounding box center [113, 18] width 23 height 18
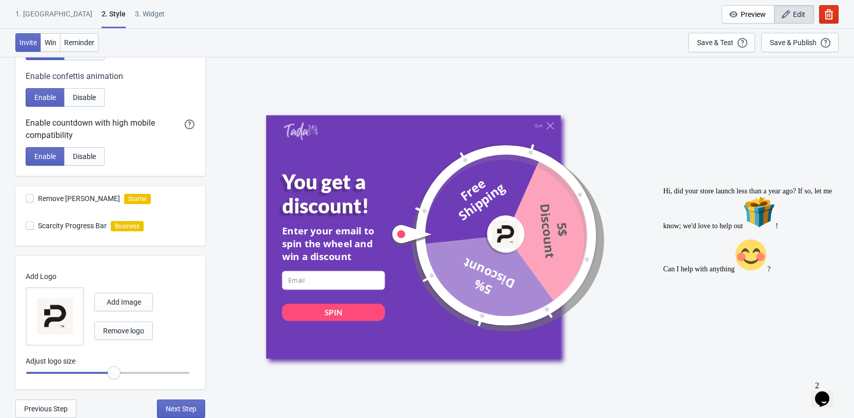
scroll to position [0, 0]
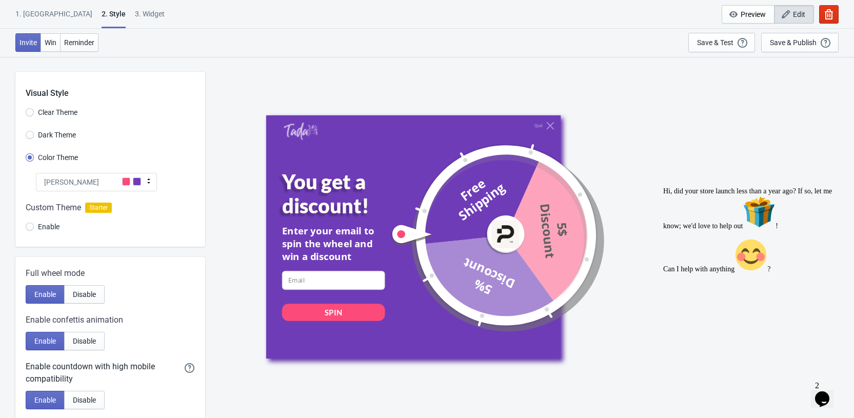
click at [89, 210] on div at bounding box center [110, 218] width 190 height 55
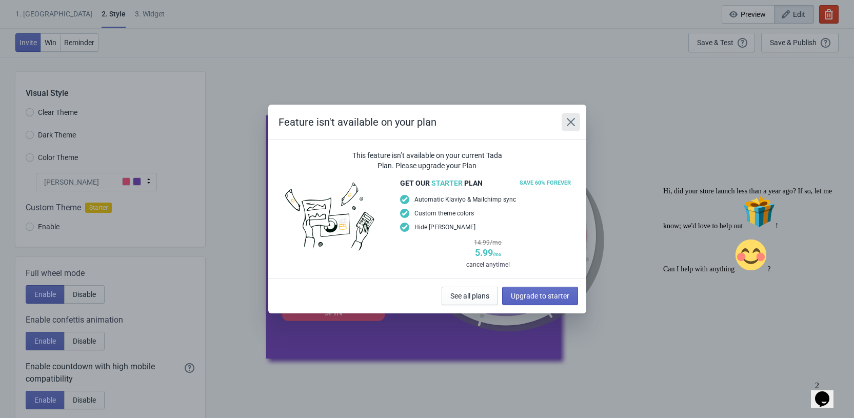
click at [568, 121] on icon "Close" at bounding box center [570, 122] width 10 height 10
radio input "true"
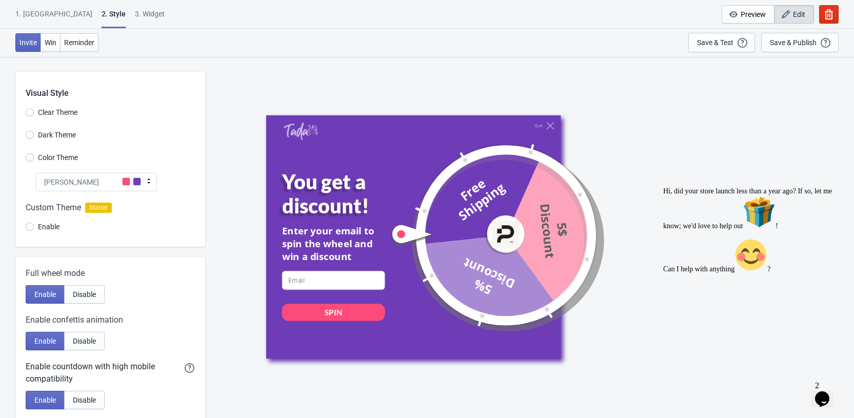
click at [634, 150] on div "Quit You get a discount! Enter your email to spin the wheel and win a discount …" at bounding box center [529, 236] width 527 height 243
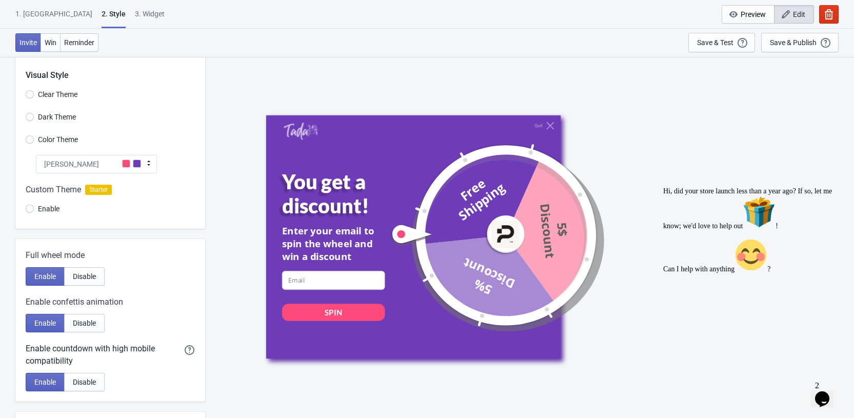
click at [37, 10] on div "1. [GEOGRAPHIC_DATA]" at bounding box center [53, 18] width 77 height 18
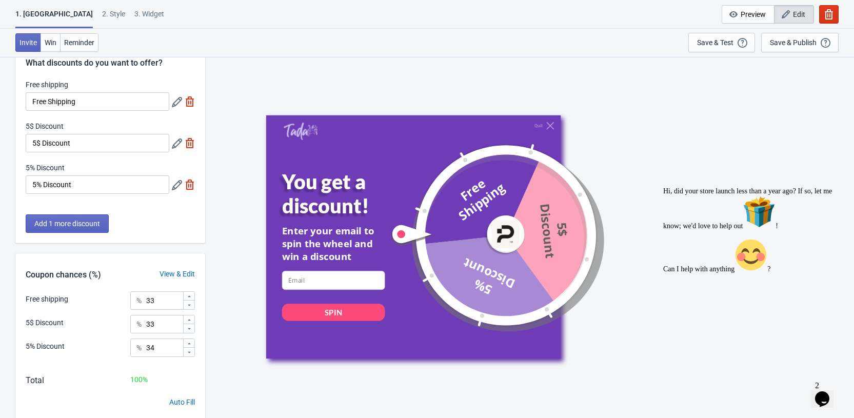
scroll to position [64, 0]
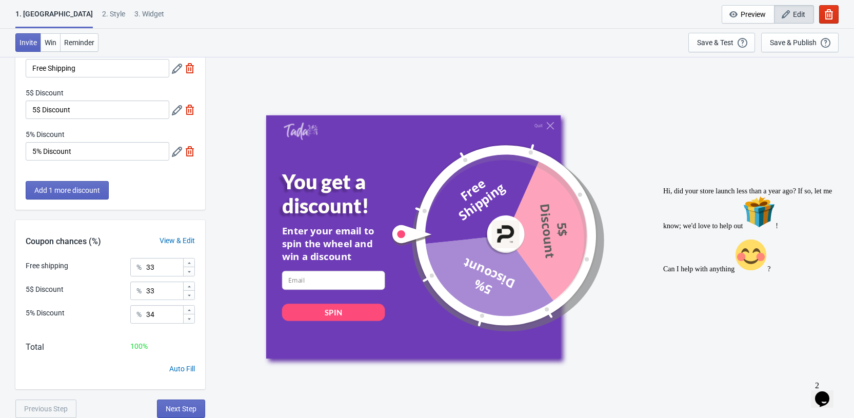
click at [180, 239] on div "View & Edit" at bounding box center [177, 240] width 56 height 11
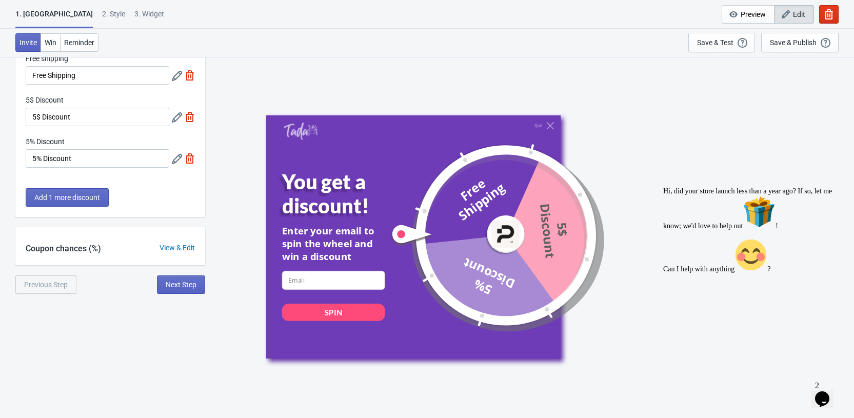
scroll to position [56, 0]
click at [64, 200] on span "Add 1 more discount" at bounding box center [67, 197] width 66 height 8
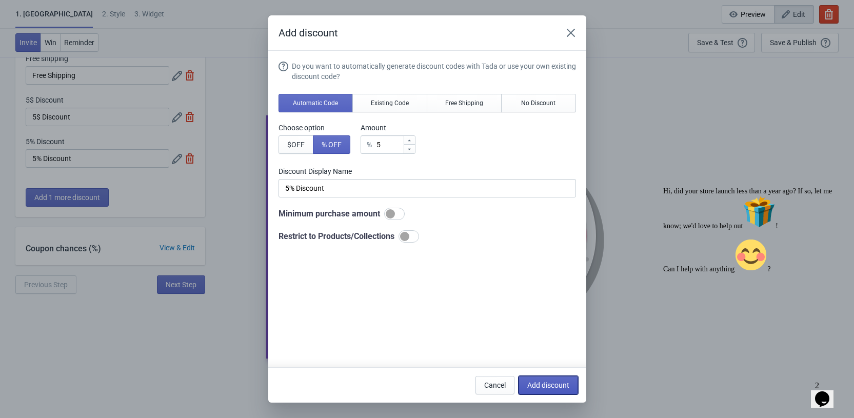
click at [559, 388] on span "Add discount" at bounding box center [548, 385] width 42 height 8
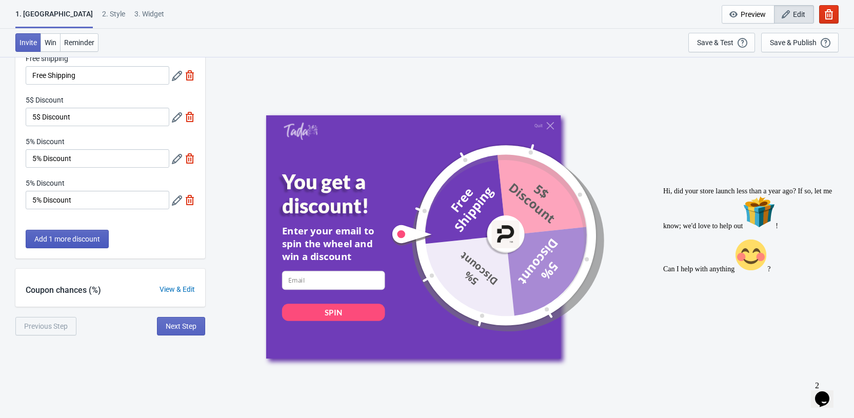
click at [82, 235] on span "Add 1 more discount" at bounding box center [67, 239] width 66 height 8
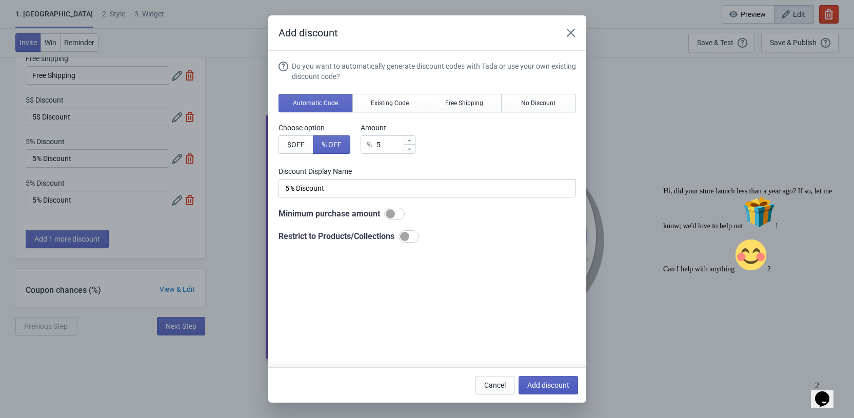
click at [529, 378] on button "Add discount" at bounding box center [547, 385] width 59 height 18
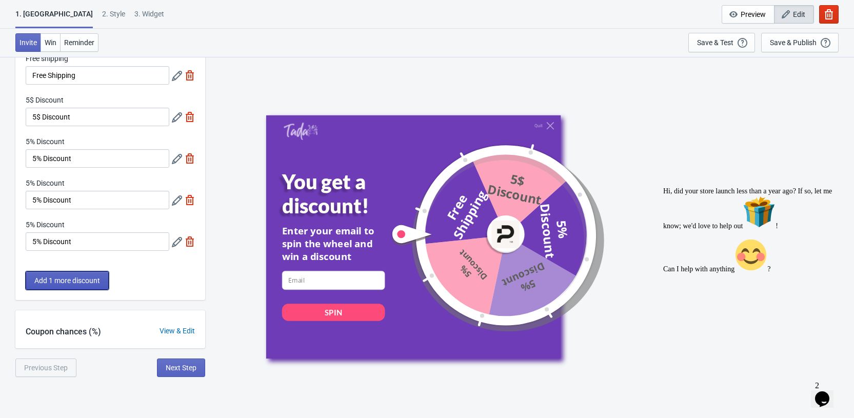
click at [63, 280] on span "Add 1 more discount" at bounding box center [67, 280] width 66 height 8
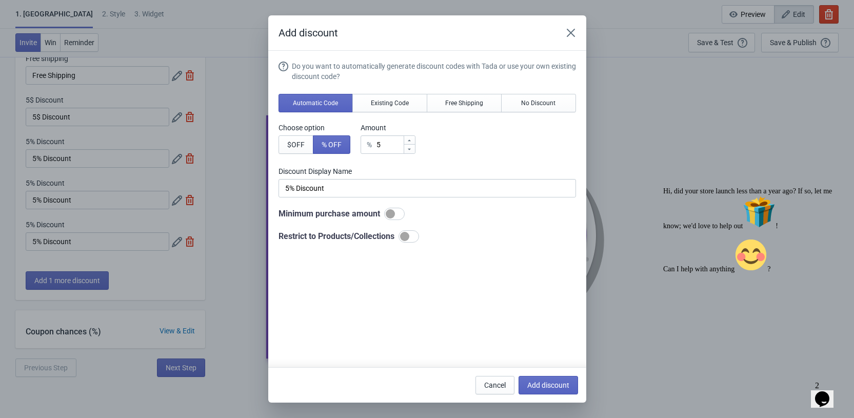
scroll to position [0, 0]
click at [543, 388] on span "Add discount" at bounding box center [548, 385] width 42 height 8
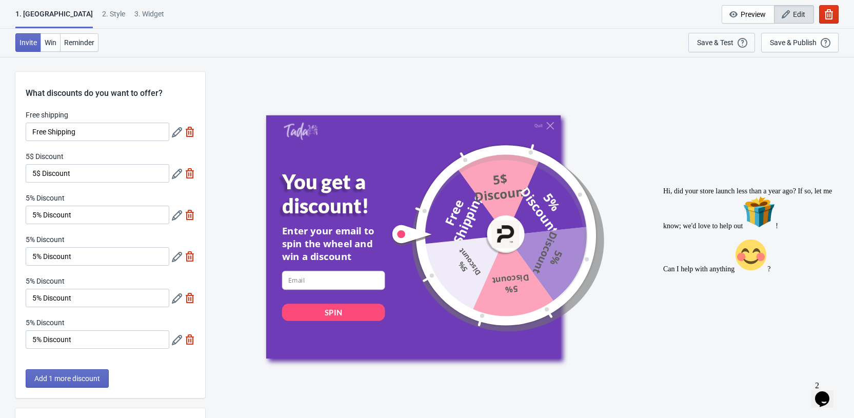
click at [716, 44] on div "Save & Test" at bounding box center [715, 42] width 36 height 8
